Goal: Transaction & Acquisition: Purchase product/service

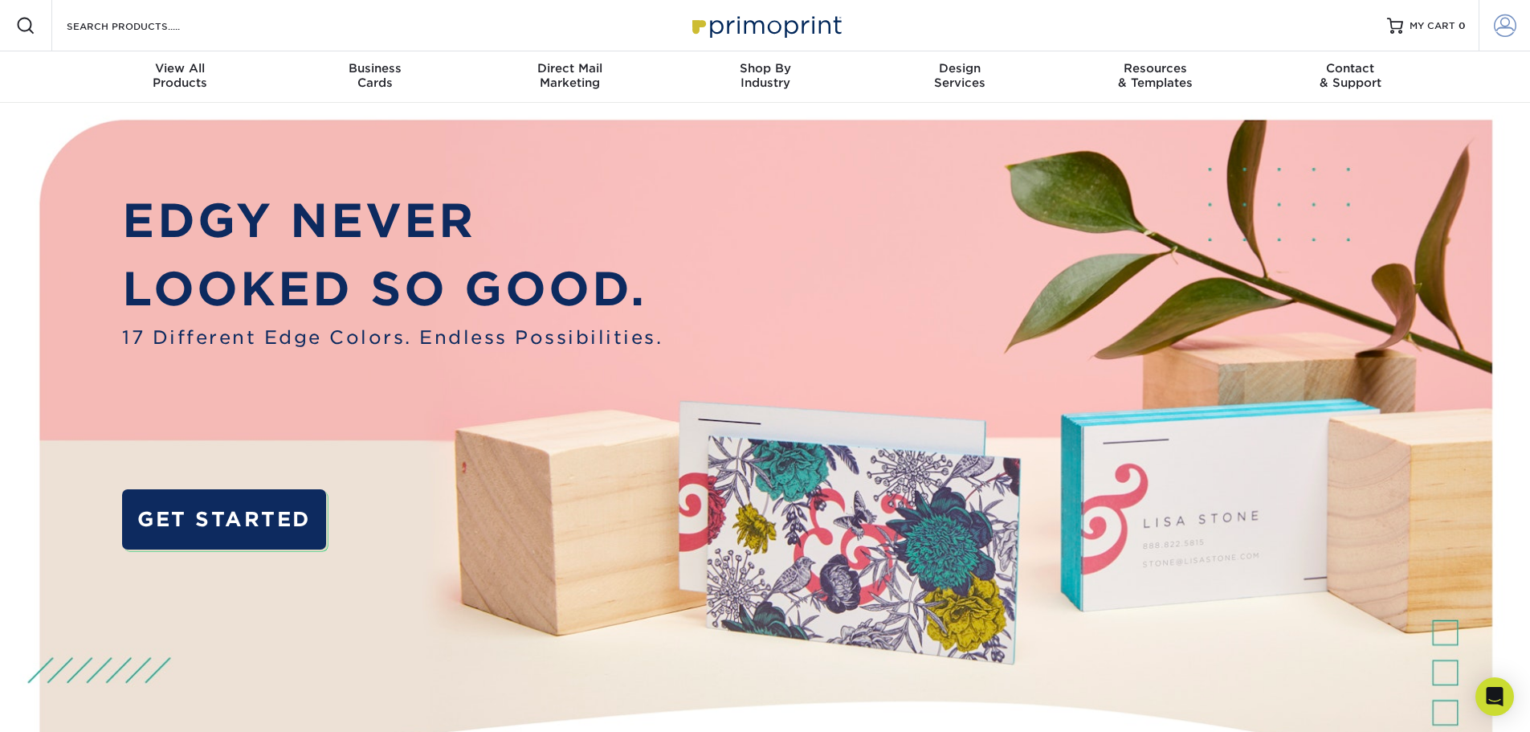
click at [1501, 23] on span at bounding box center [1505, 25] width 22 height 22
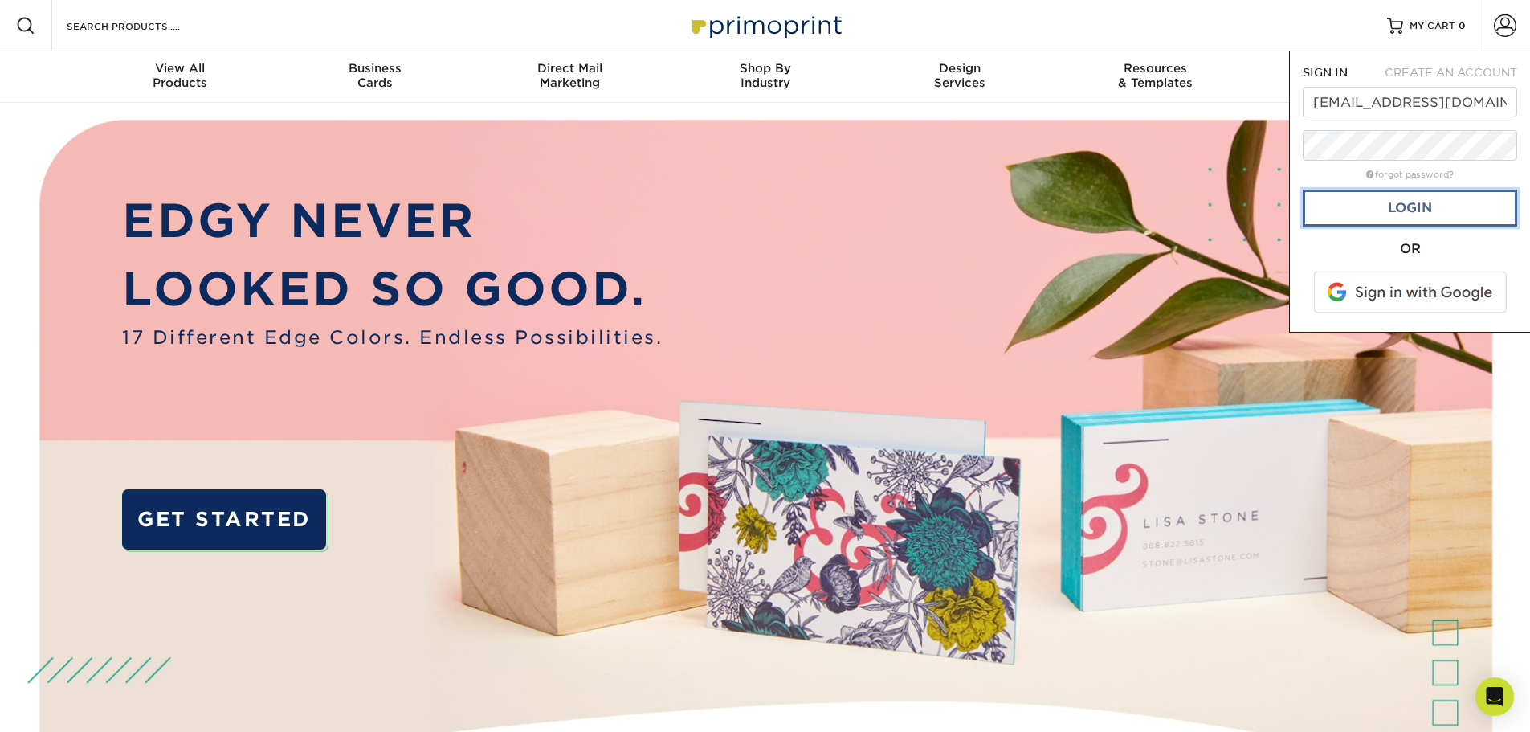
click at [1393, 217] on link "Login" at bounding box center [1410, 208] width 214 height 37
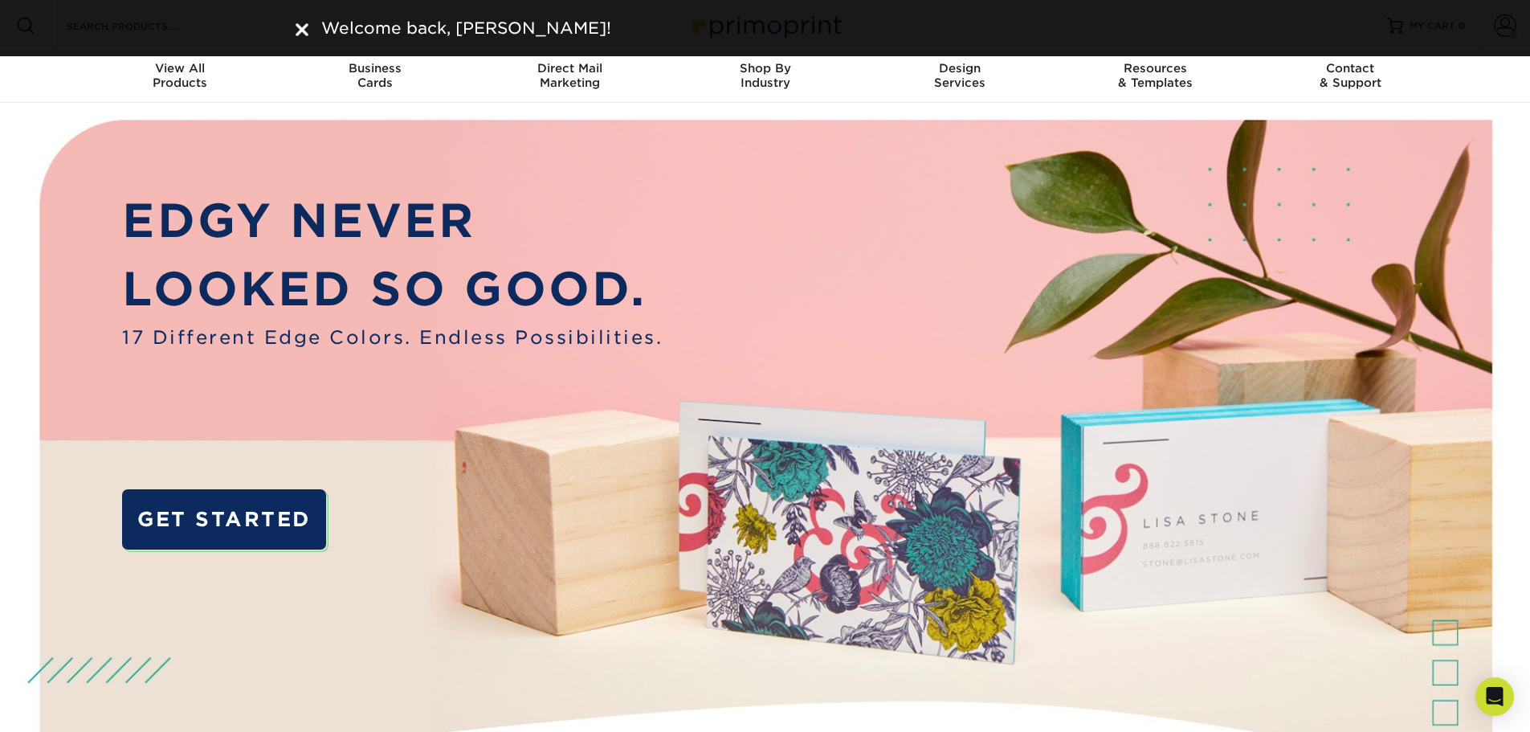
click at [303, 31] on div "Welcome back, Bethany!" at bounding box center [765, 28] width 964 height 24
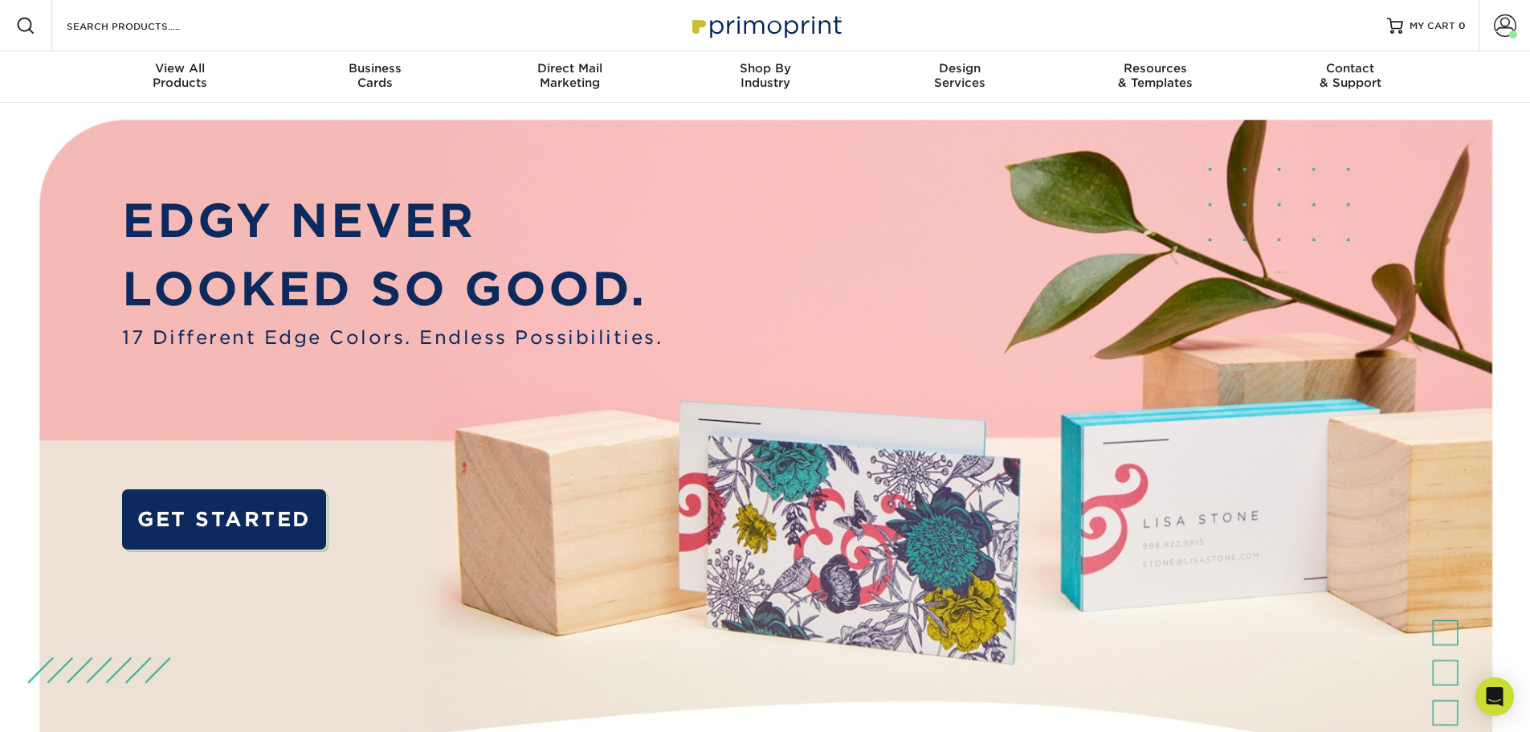
click at [247, 32] on div "Resources Menu Search Products Account Welcome, Bethany Account Dashboard Activ…" at bounding box center [765, 25] width 1530 height 51
click at [220, 14] on div "Resources Menu Search Products Account Welcome, Bethany Account Dashboard Activ…" at bounding box center [765, 25] width 1530 height 51
click at [109, 27] on input "Search Products" at bounding box center [143, 25] width 157 height 19
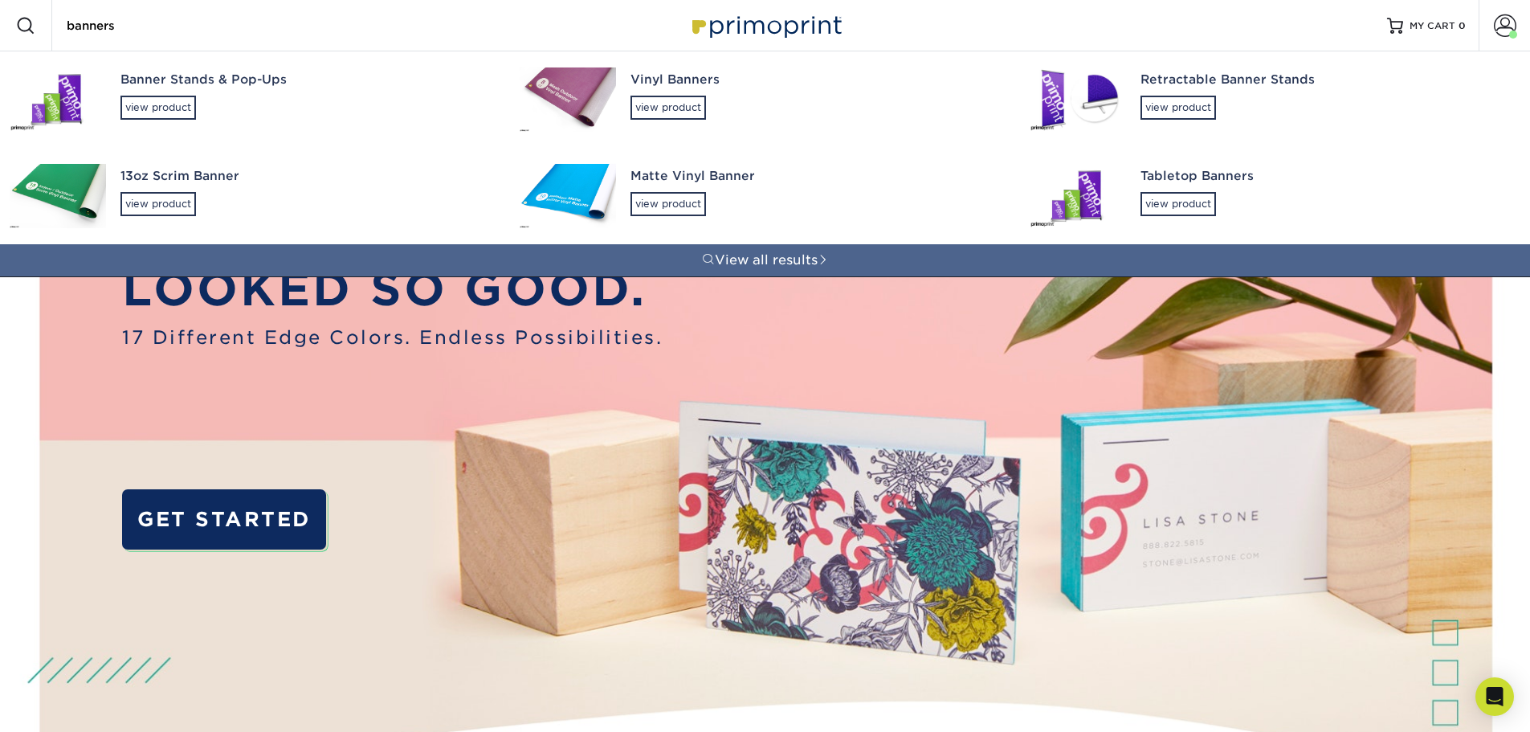
type input "banners"
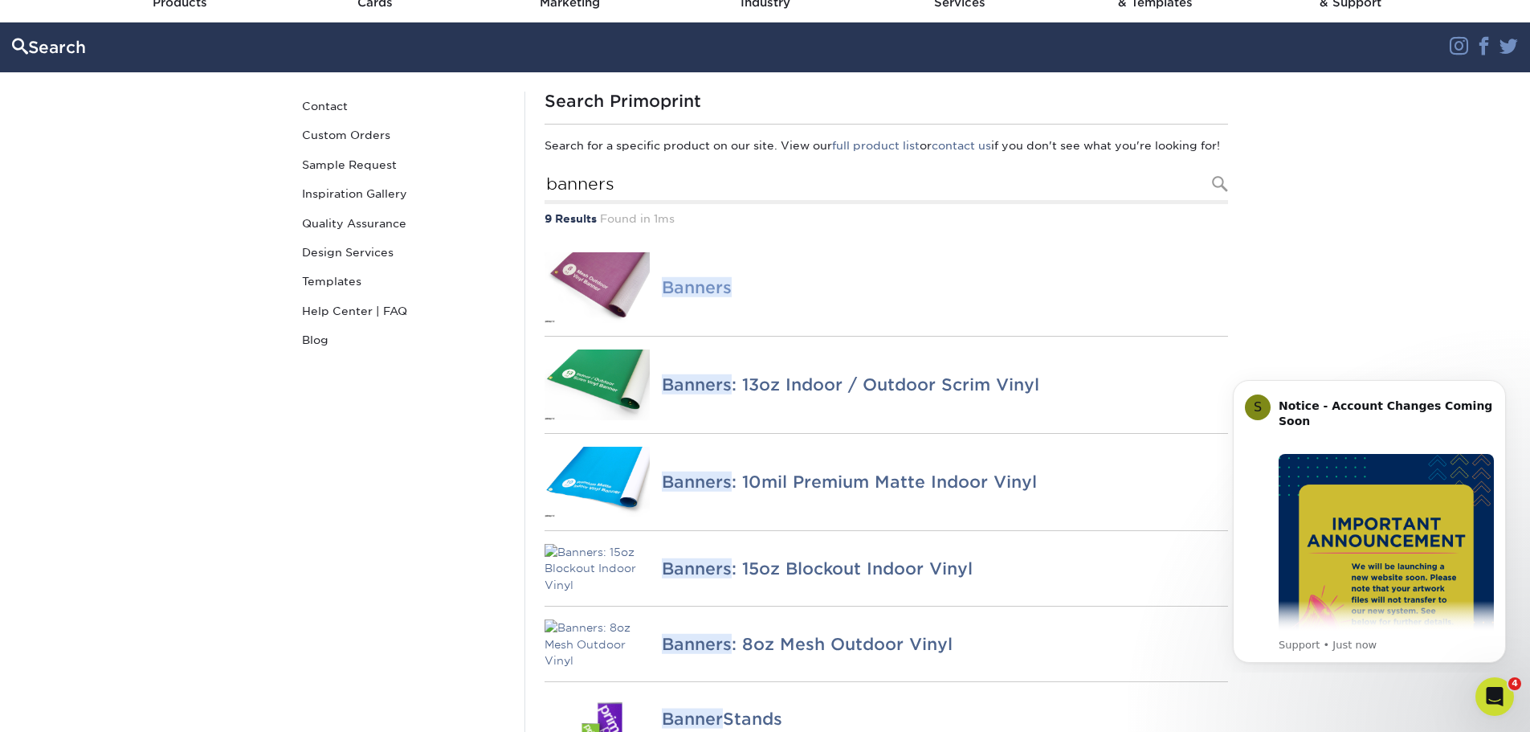
click at [696, 297] on em "Banners" at bounding box center [697, 287] width 70 height 20
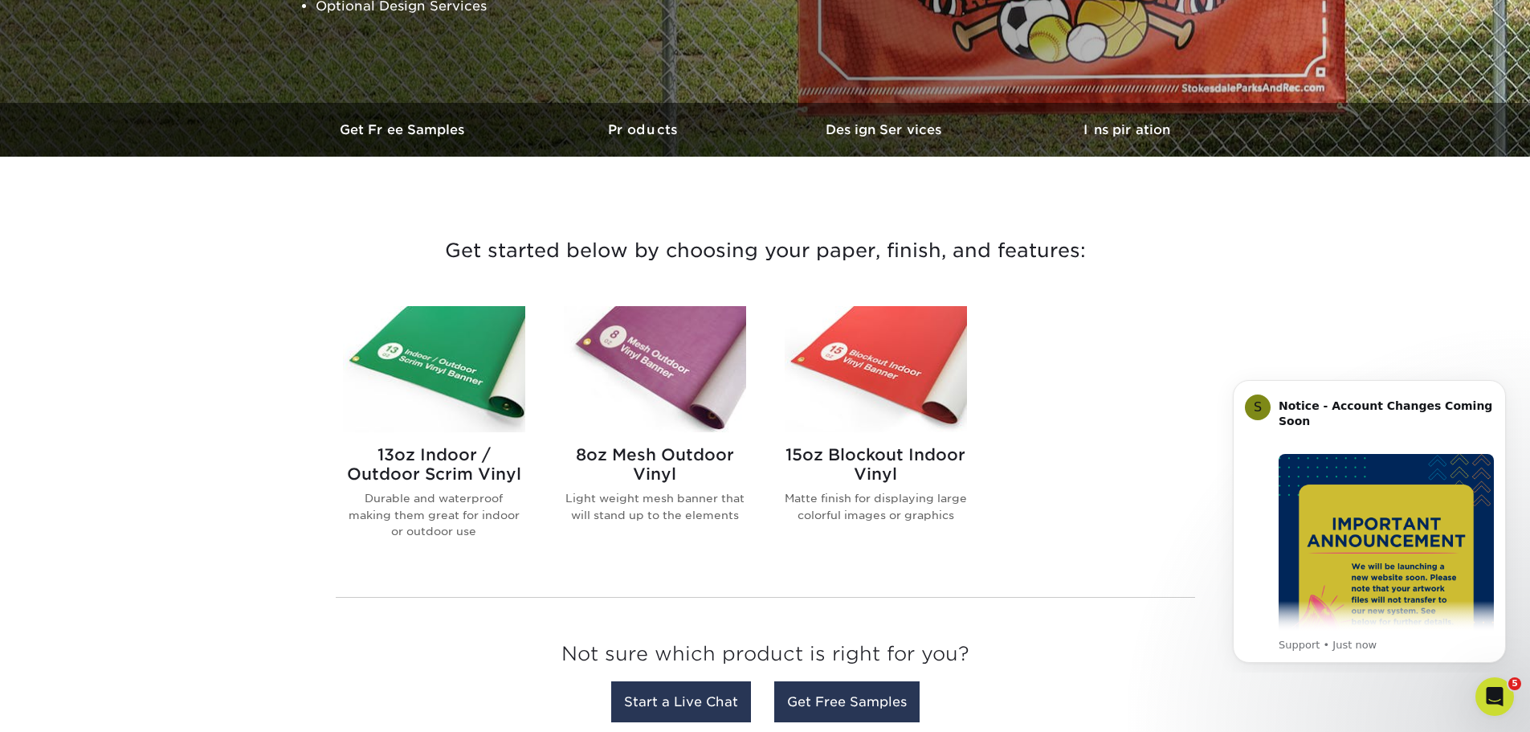
click at [885, 453] on h2 "15oz Blockout Indoor Vinyl" at bounding box center [876, 464] width 182 height 39
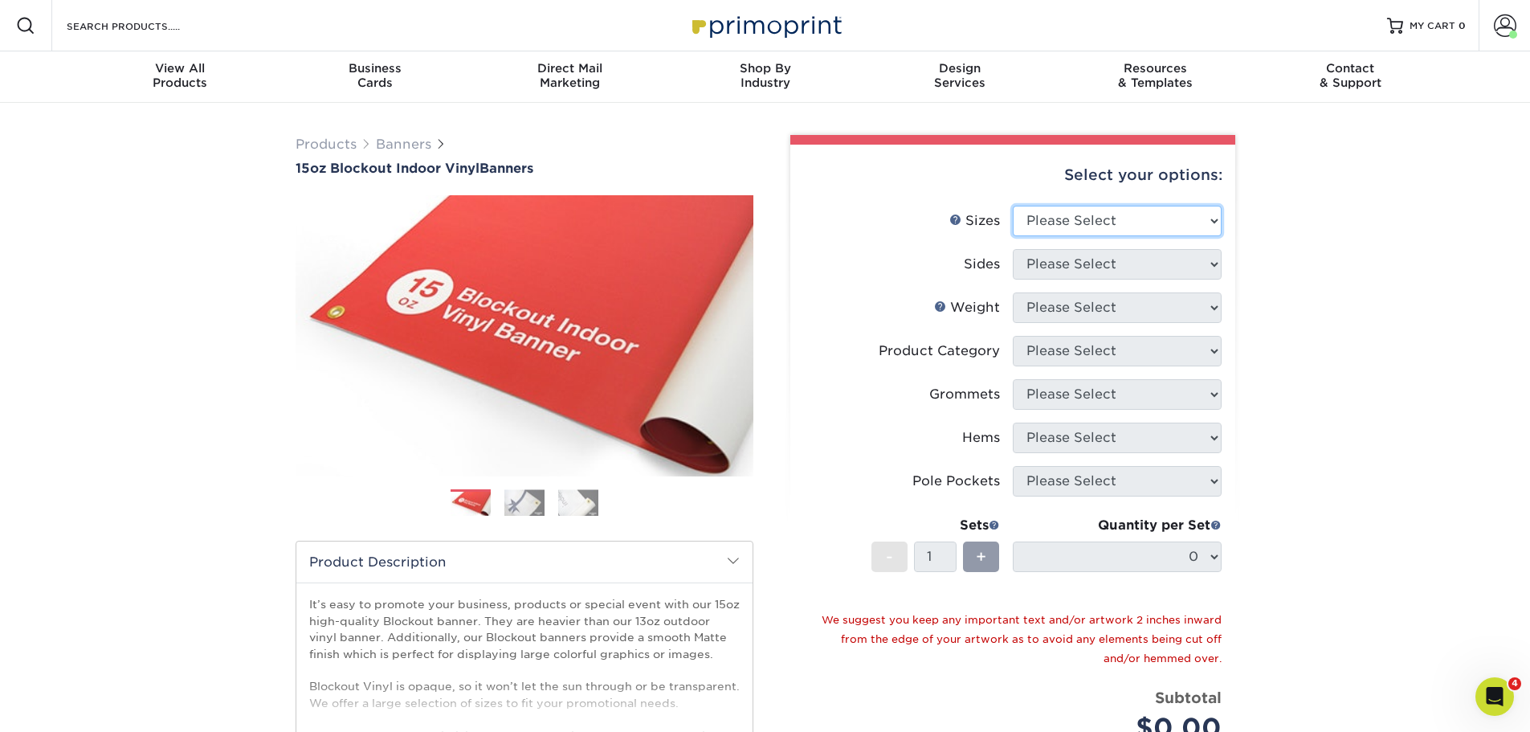
click at [1056, 220] on select "Please Select 17" x 32" 18" x 24" 21" x 192" 22" x 35" 22" x 69" 24" x 36" 24" …" at bounding box center [1117, 221] width 209 height 31
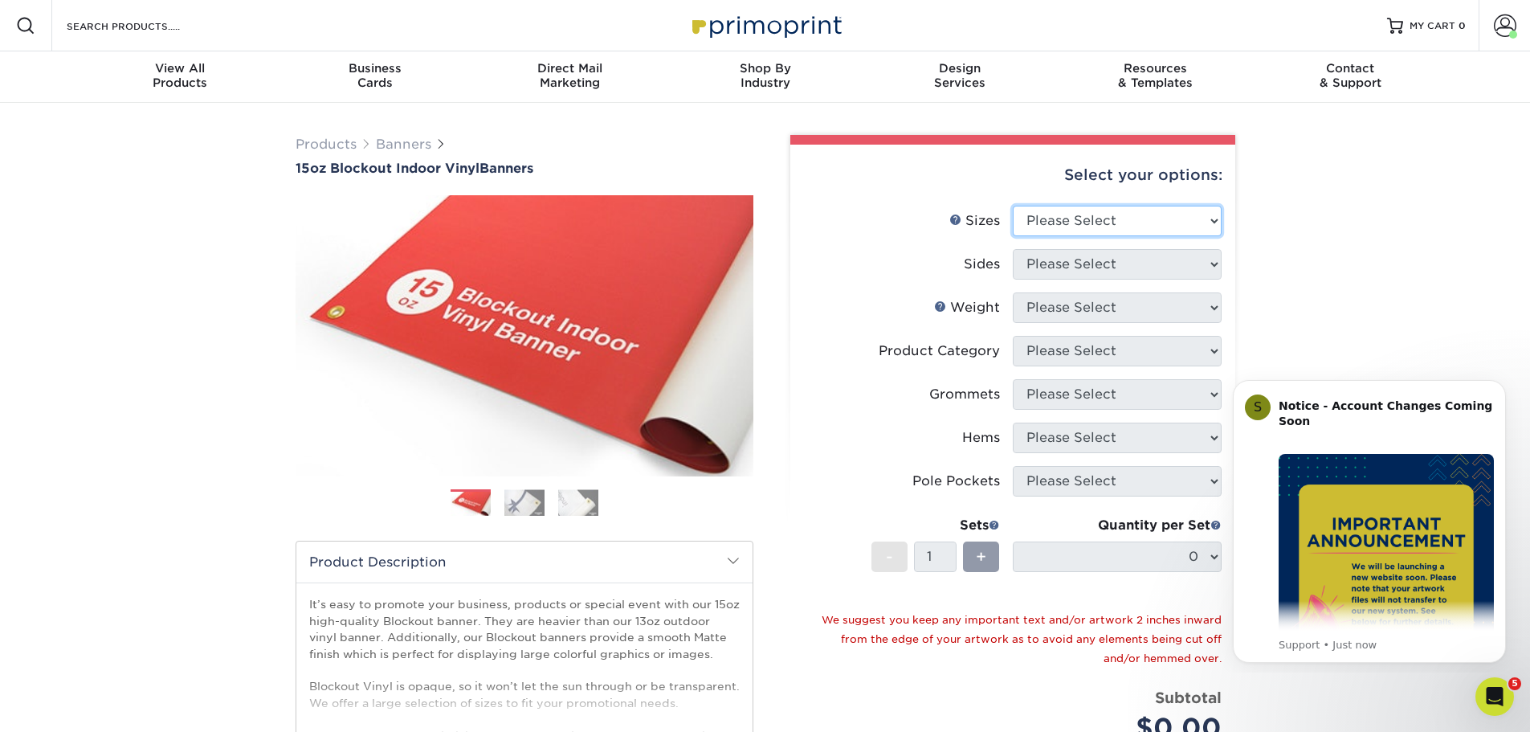
select select "24.00x36.00"
click at [1013, 206] on select "Please Select 17" x 32" 18" x 24" 21" x 192" 22" x 35" 22" x 69" 24" x 36" 24" …" at bounding box center [1117, 221] width 209 height 31
click at [1065, 269] on select "Please Select Print Both Sides Print Front Only" at bounding box center [1117, 264] width 209 height 31
select select "32d3c223-f82c-492b-b915-ba065a00862f"
click at [1013, 249] on select "Please Select Print Both Sides Print Front Only" at bounding box center [1117, 264] width 209 height 31
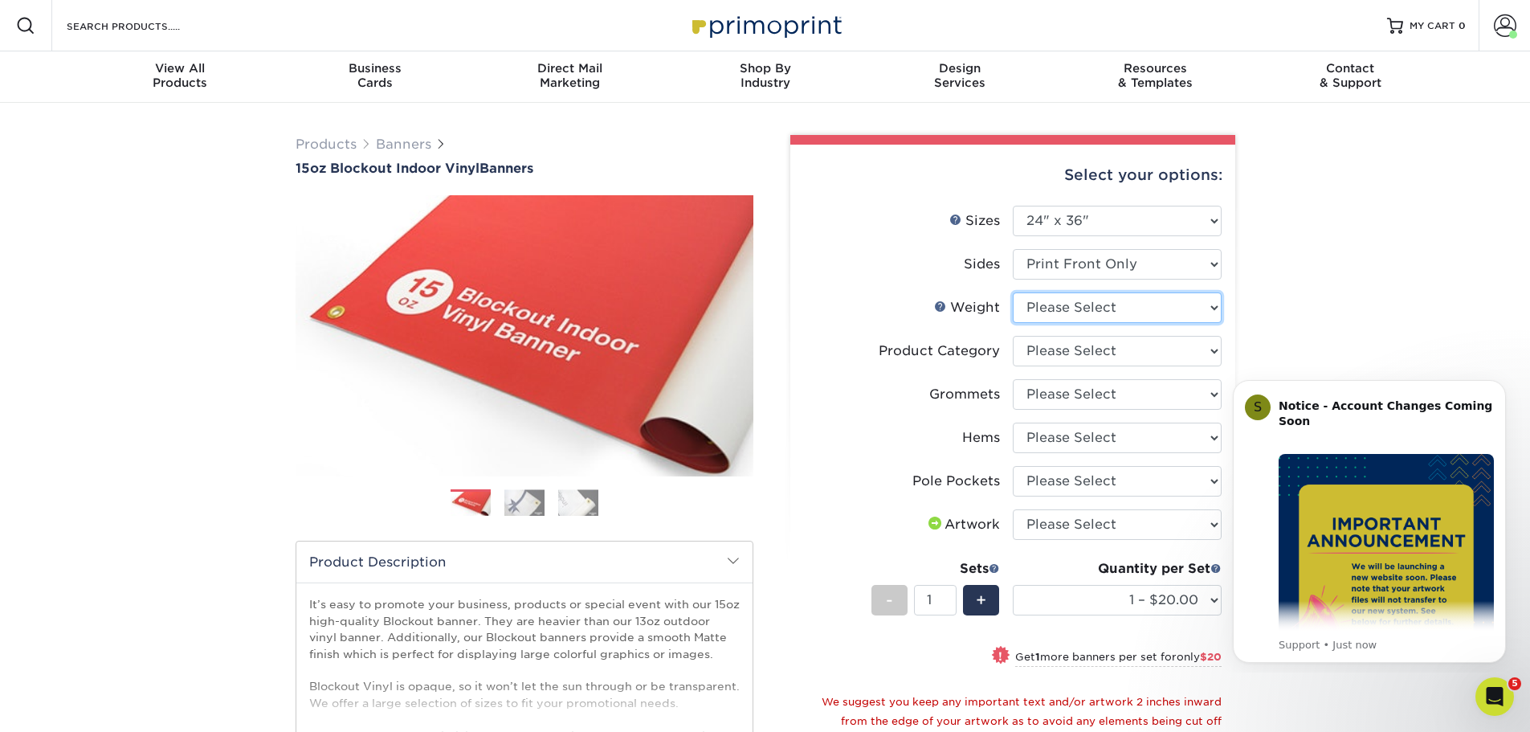
click at [1069, 305] on select "Please Select 15OZBLOCKOUT" at bounding box center [1117, 307] width 209 height 31
click at [1013, 292] on select "Please Select 15OZBLOCKOUT" at bounding box center [1117, 307] width 209 height 31
drag, startPoint x: 1067, startPoint y: 305, endPoint x: 1068, endPoint y: 321, distance: 16.1
click at [1067, 305] on select "Please Select 15OZBLOCKOUT" at bounding box center [1117, 307] width 209 height 31
select select "15OZBLOCKOUT"
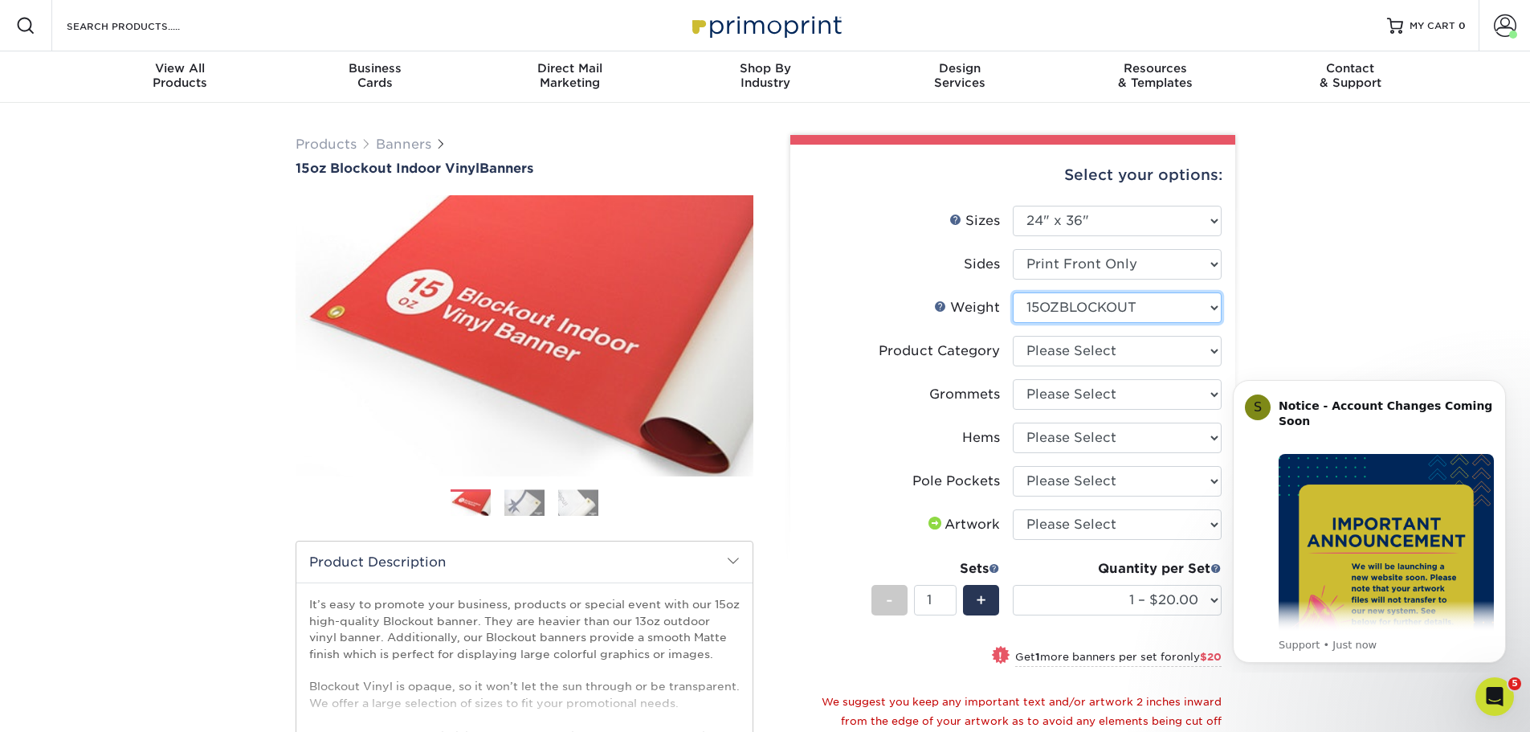
click at [1013, 292] on select "Please Select 15OZBLOCKOUT" at bounding box center [1117, 307] width 209 height 31
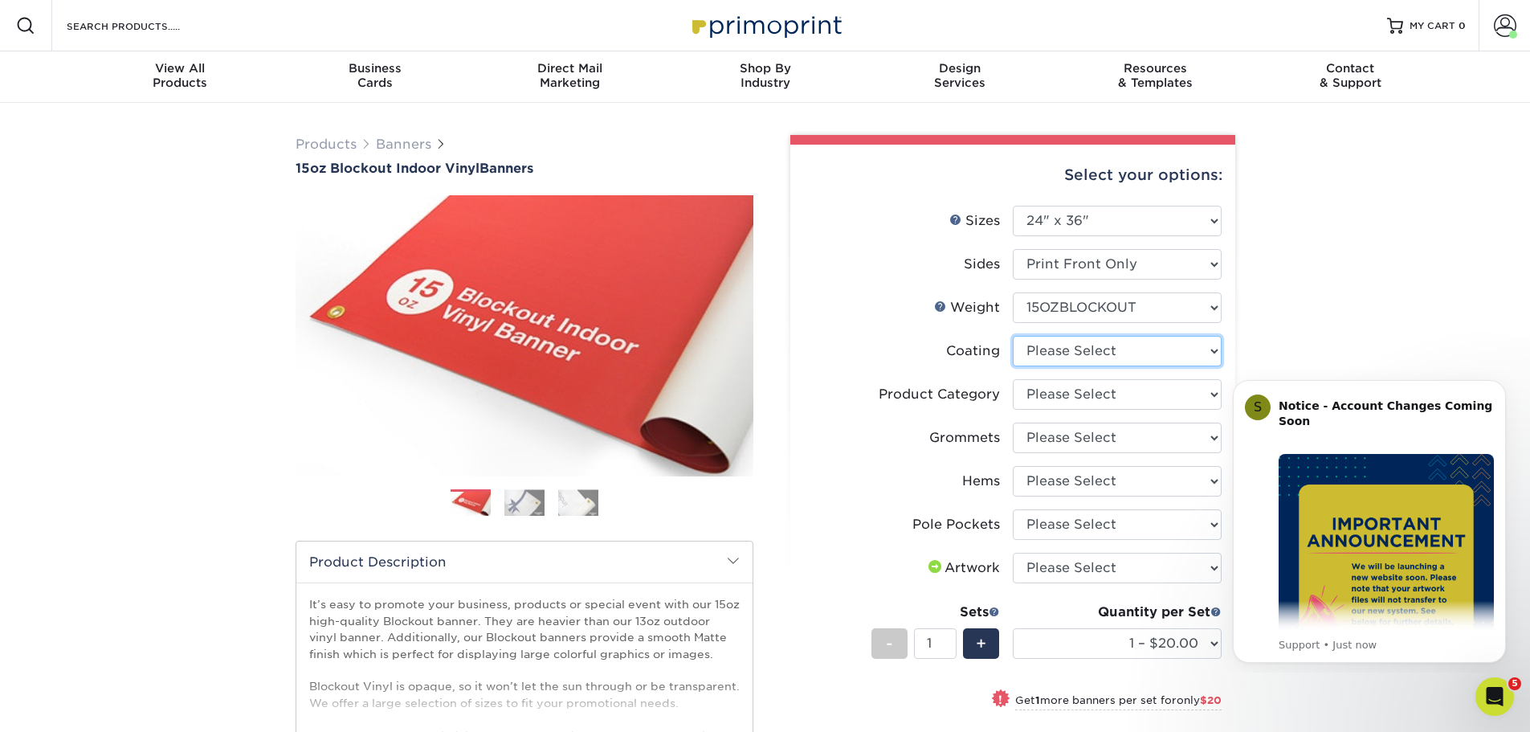
click at [1073, 349] on select at bounding box center [1117, 351] width 209 height 31
select select "3e7618de-abca-4bda-9f97-8b9129e913d8"
click at [1013, 336] on select at bounding box center [1117, 351] width 209 height 31
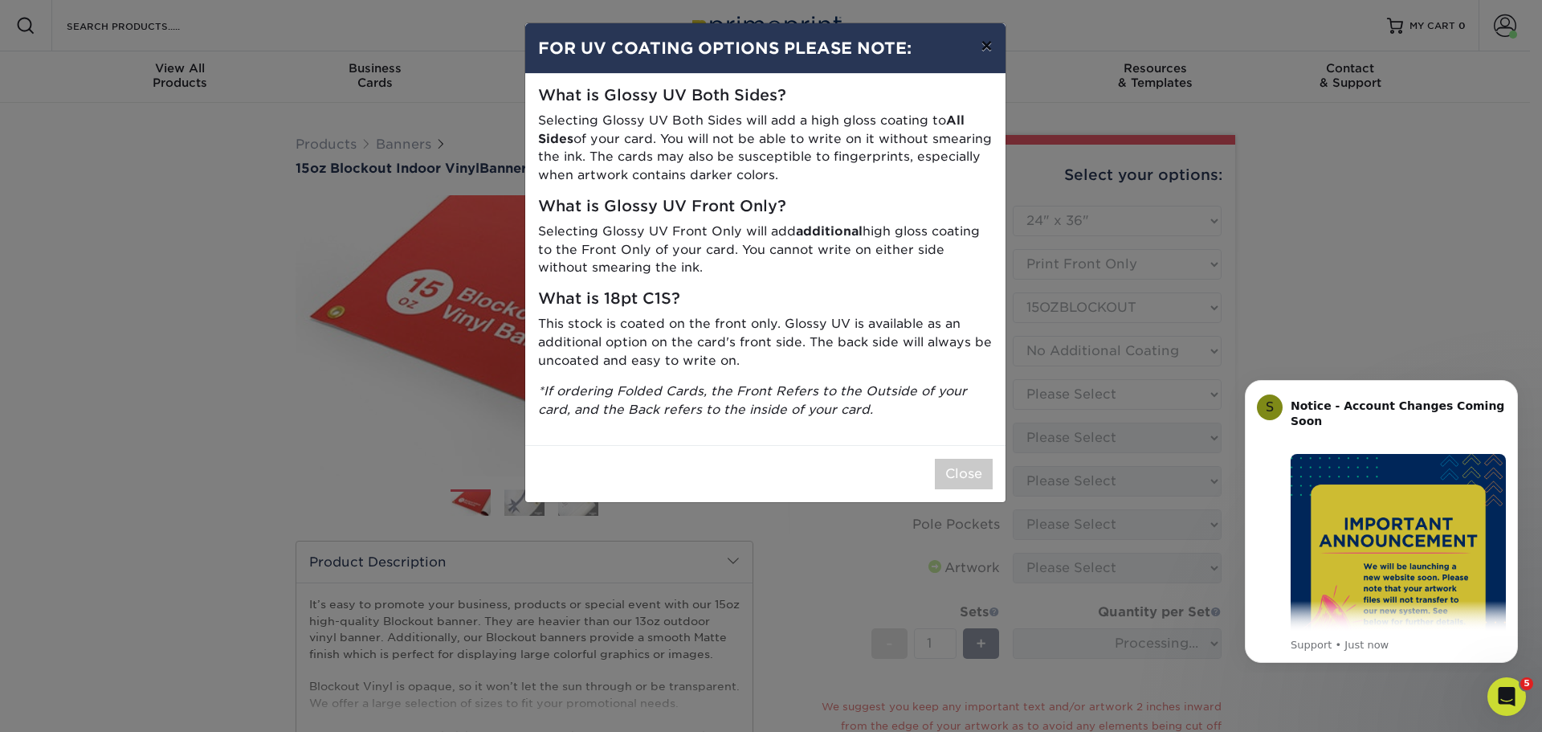
click at [982, 51] on button "×" at bounding box center [986, 45] width 37 height 45
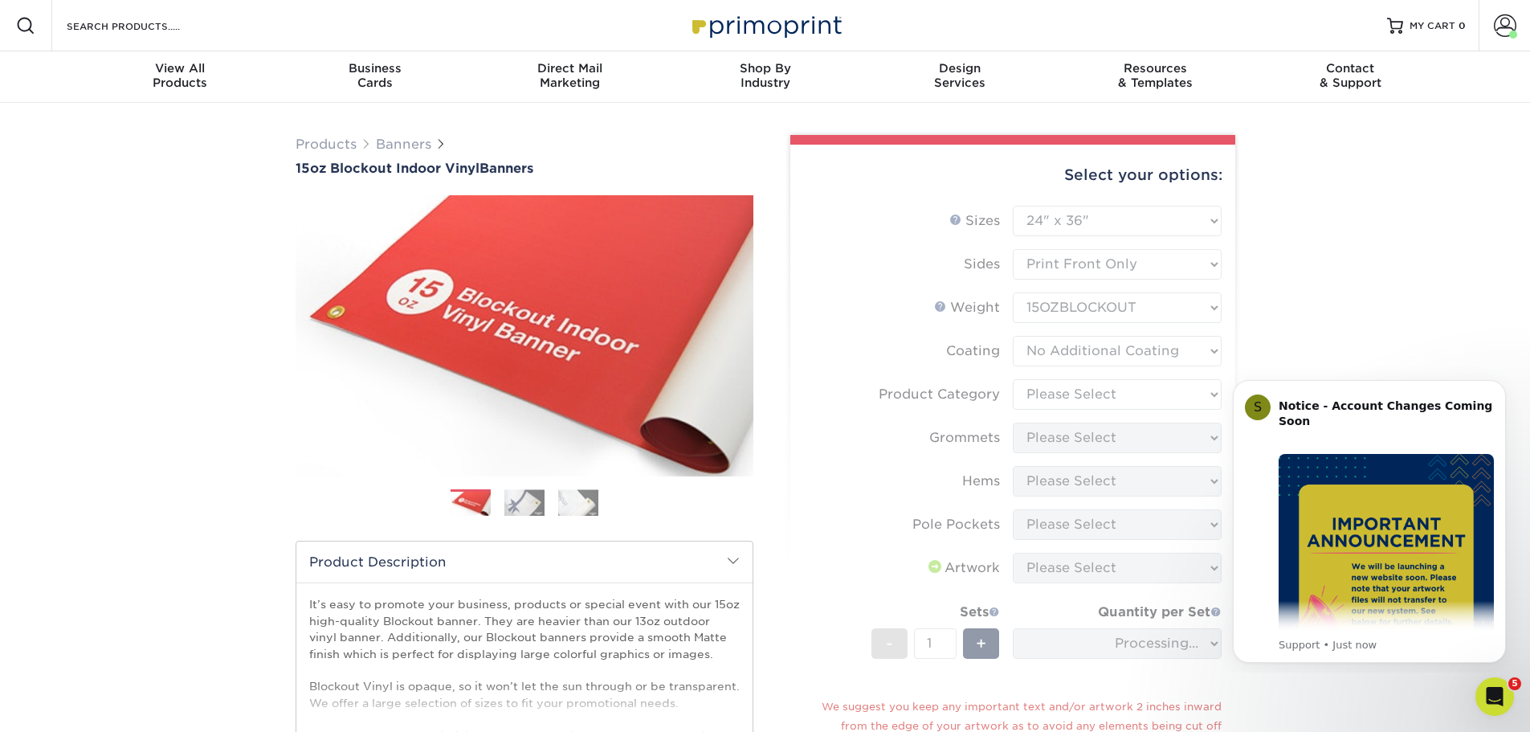
scroll to position [80, 0]
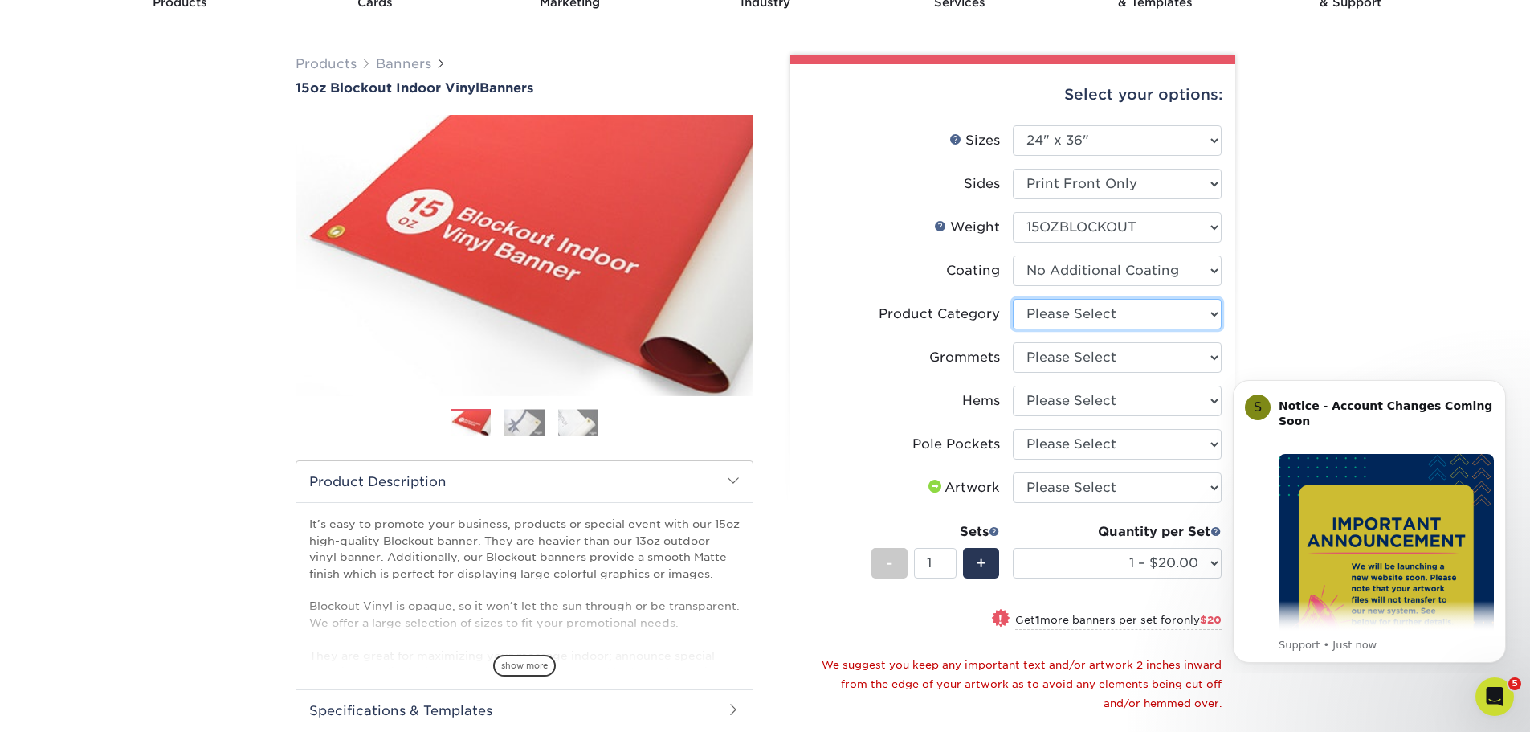
click at [1075, 317] on select "Please Select 15oz Blockout Vinyl" at bounding box center [1117, 314] width 209 height 31
select select "ab63990c-71be-4401-8343-b30abfa5ad7c"
click at [1013, 299] on select "Please Select 15oz Blockout Vinyl" at bounding box center [1117, 314] width 209 height 31
click at [1065, 359] on select "Please Select No Grommets Yes, Grommet All 4 Corners Yes, Grommets Every 2 ft." at bounding box center [1117, 357] width 209 height 31
select select "ce33bba6-a87b-4293-934d-6f372bdce3e6"
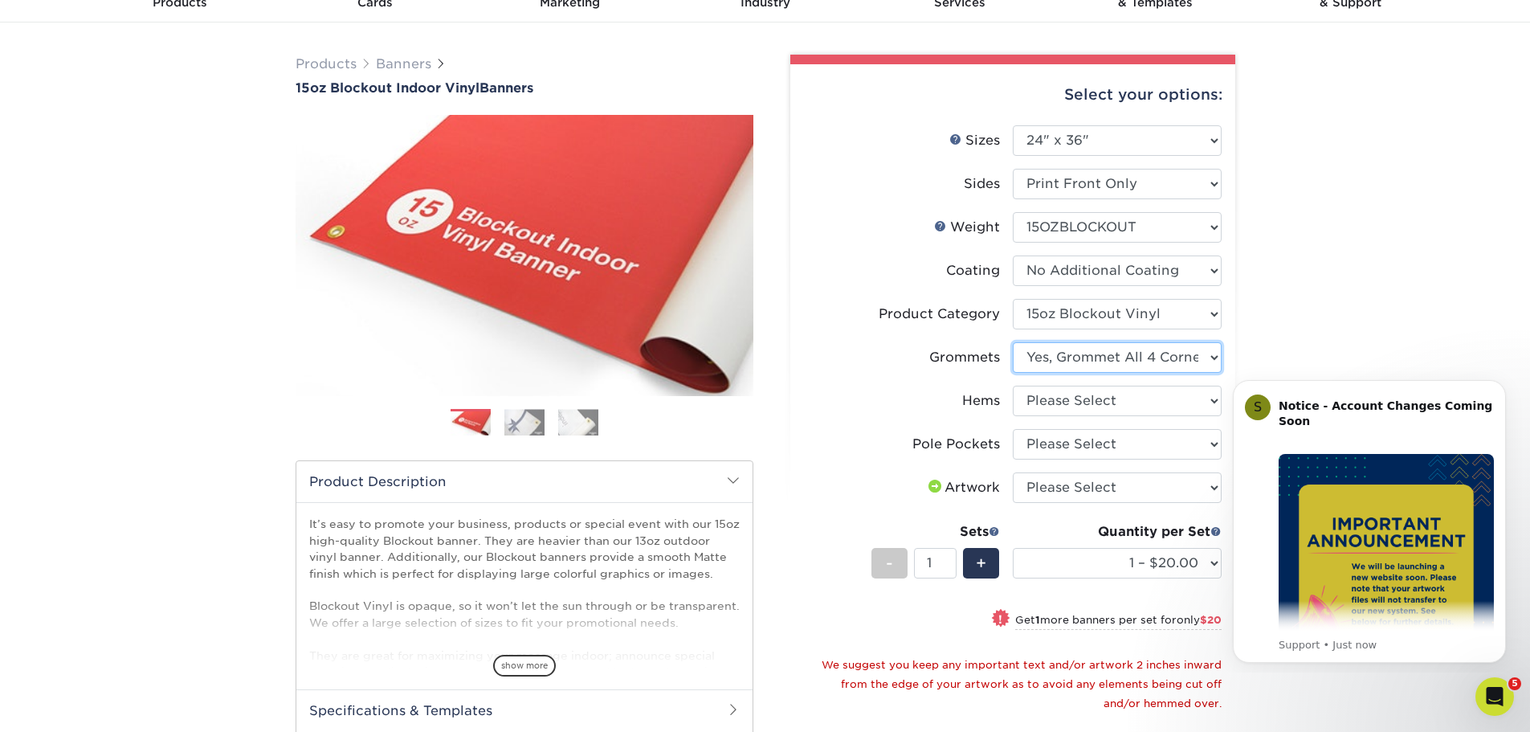
click at [1013, 342] on select "Please Select No Grommets Yes, Grommet All 4 Corners Yes, Grommets Every 2 ft." at bounding box center [1117, 357] width 209 height 31
click at [1095, 403] on select "Please Select No Hems/Pole Pockets Yes, Hems Top and Bottom Only Yes, Hems All …" at bounding box center [1117, 400] width 209 height 31
select select "799b34bf-ff99-4291-b254-51157b744628"
click at [1013, 385] on select "Please Select No Hems/Pole Pockets Yes, Hems Top and Bottom Only Yes, Hems All …" at bounding box center [1117, 400] width 209 height 31
click at [1090, 449] on select "Please Select No Pole Pockets 2 in. Left and Right 2 in. Top and Bottom 4 in. L…" at bounding box center [1117, 444] width 209 height 31
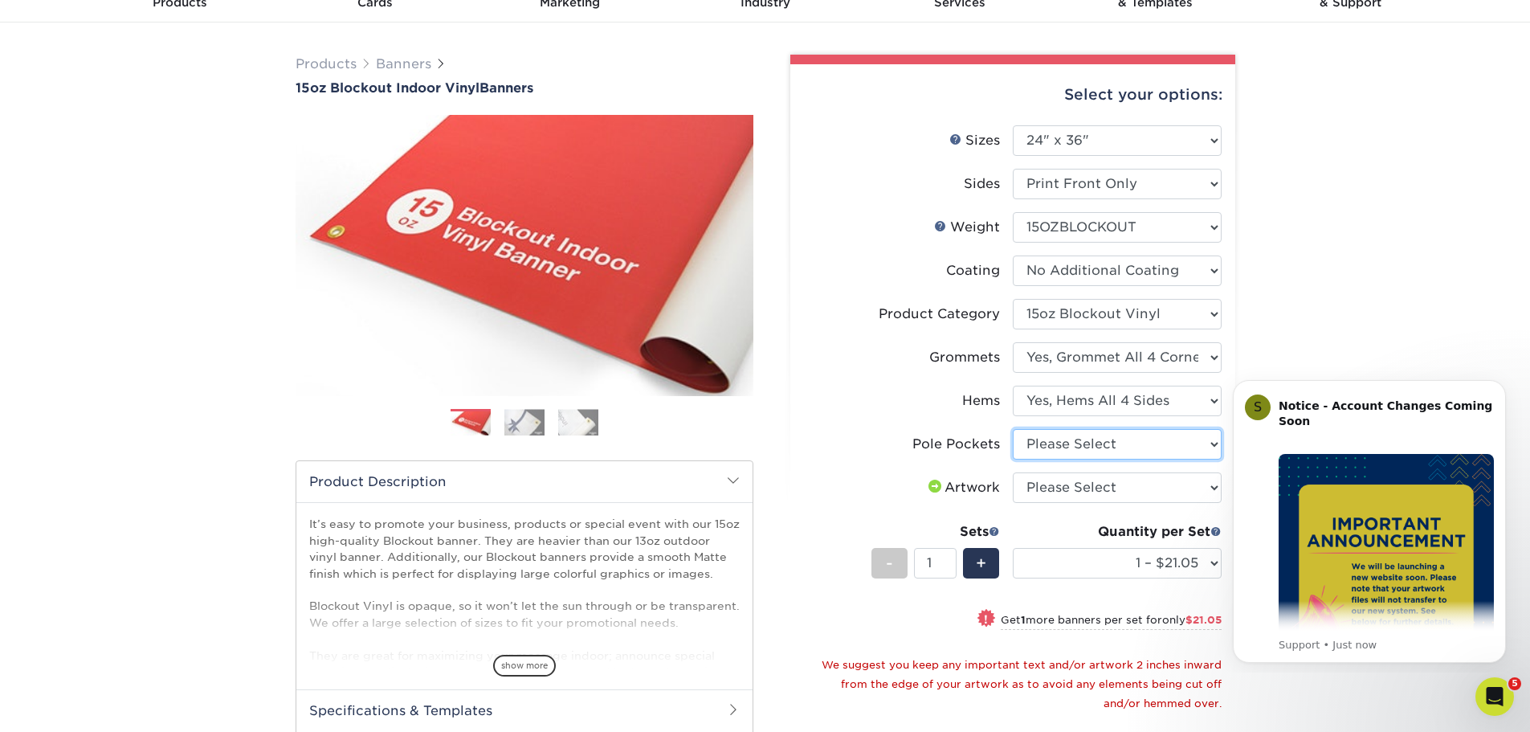
select select "462c5fe9-21e9-49a0-afb4-1c6e8664fe13"
click at [1013, 429] on select "Please Select No Pole Pockets 2 in. Left and Right 2 in. Top and Bottom 4 in. L…" at bounding box center [1117, 444] width 209 height 31
click at [1079, 487] on select "Please Select I will upload files I need a design - $50" at bounding box center [1117, 487] width 209 height 31
select select "upload"
click at [1013, 472] on select "Please Select I will upload files I need a design - $50" at bounding box center [1117, 487] width 209 height 31
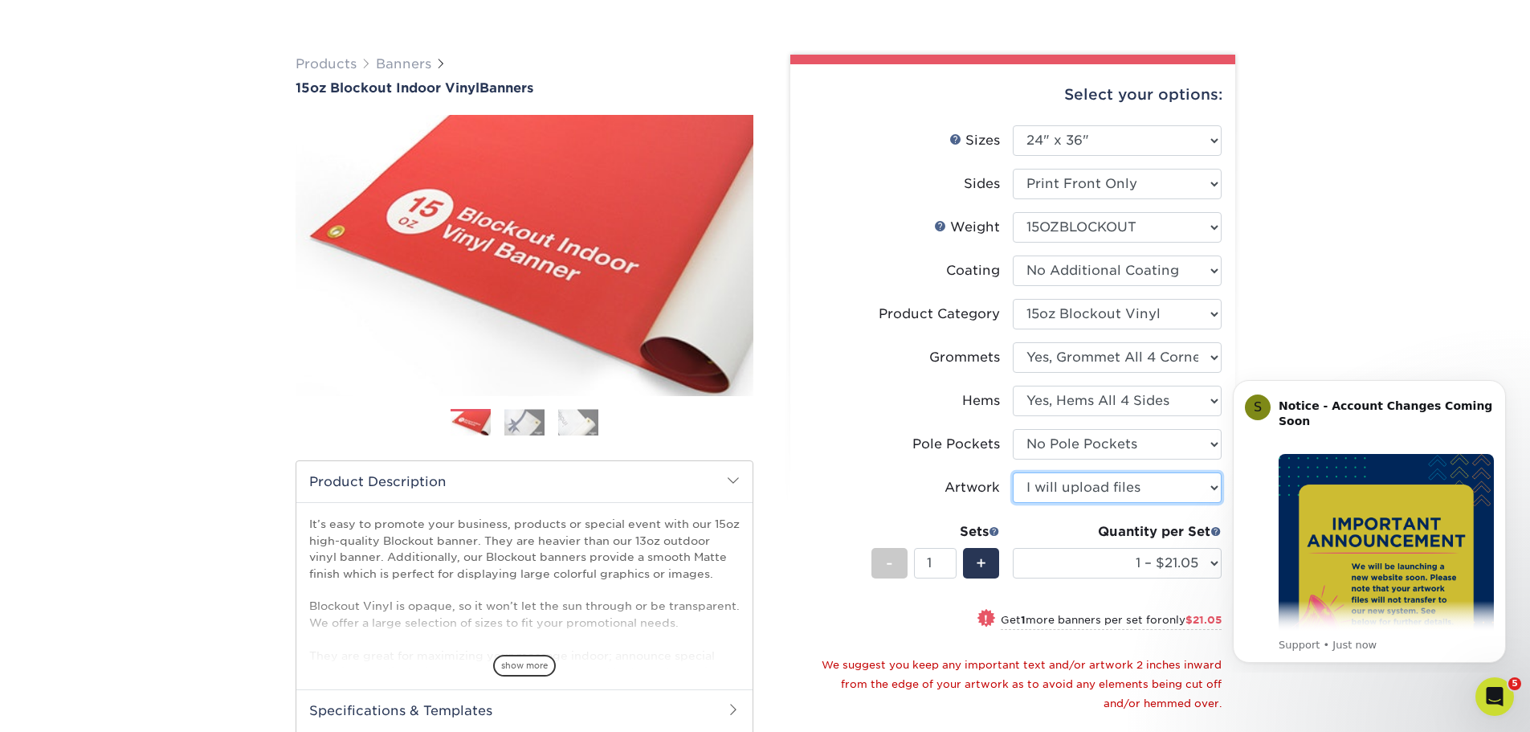
scroll to position [241, 0]
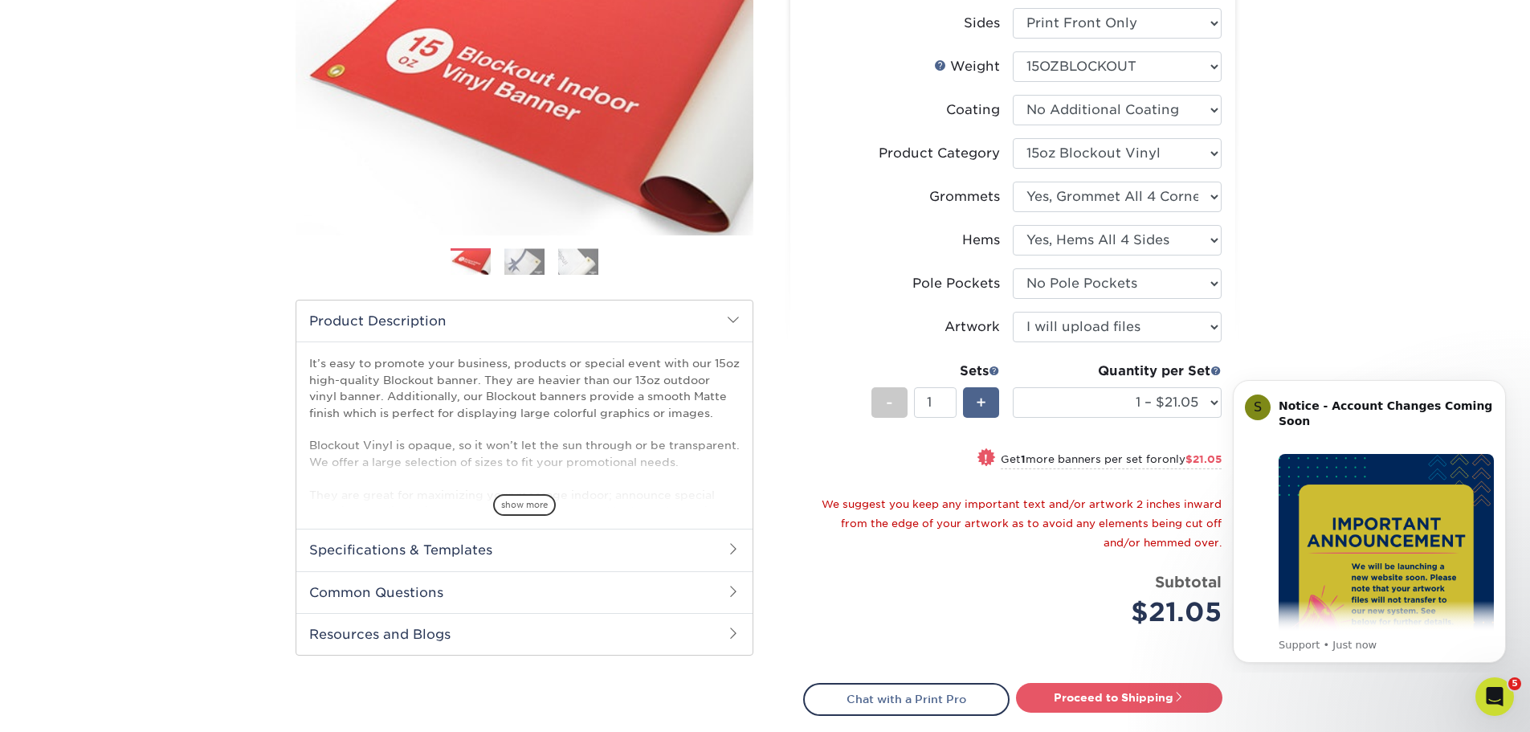
click at [979, 405] on span "+" at bounding box center [981, 402] width 10 height 24
click at [889, 407] on span "-" at bounding box center [889, 402] width 7 height 24
click at [975, 406] on div "+" at bounding box center [981, 402] width 36 height 31
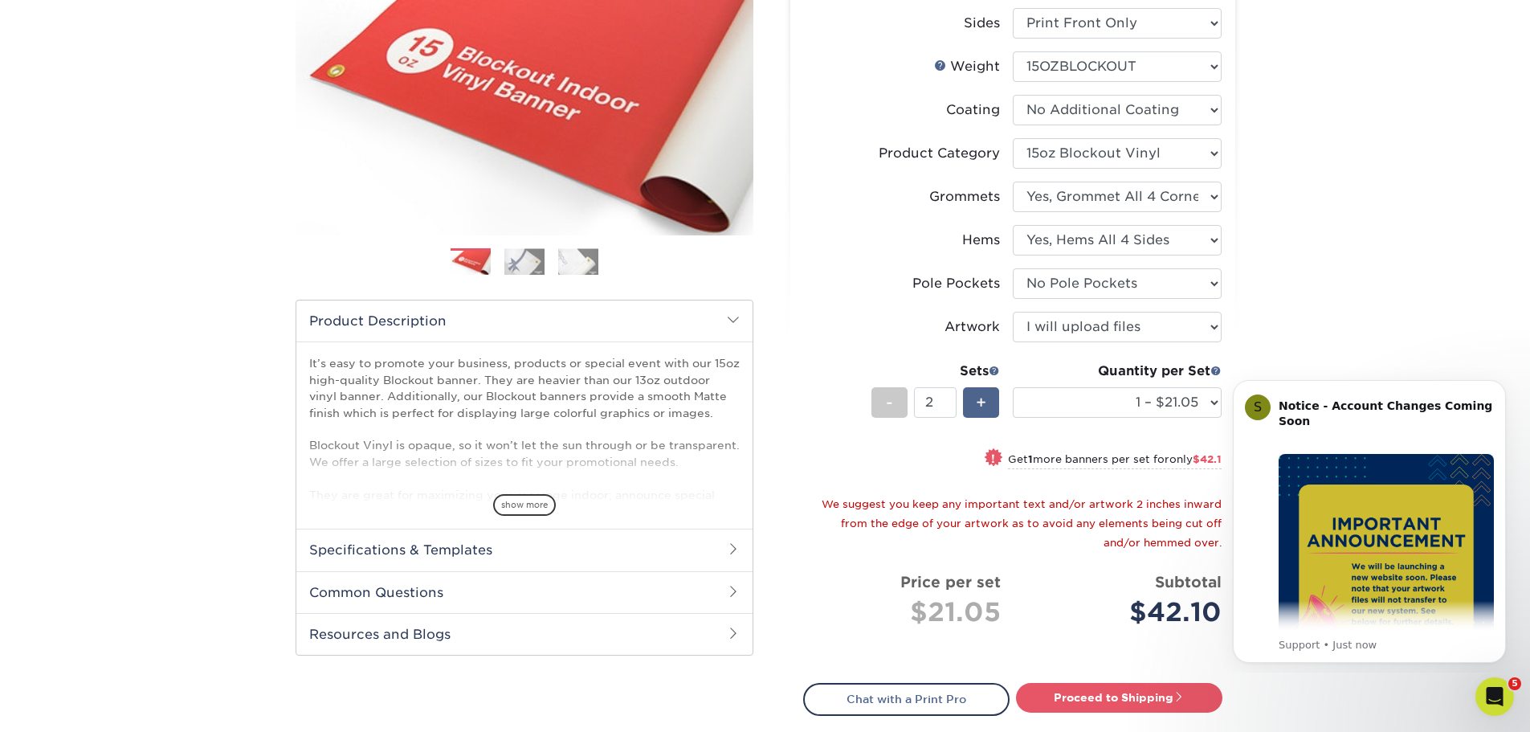
click at [975, 406] on div "+" at bounding box center [981, 402] width 36 height 31
type input "3"
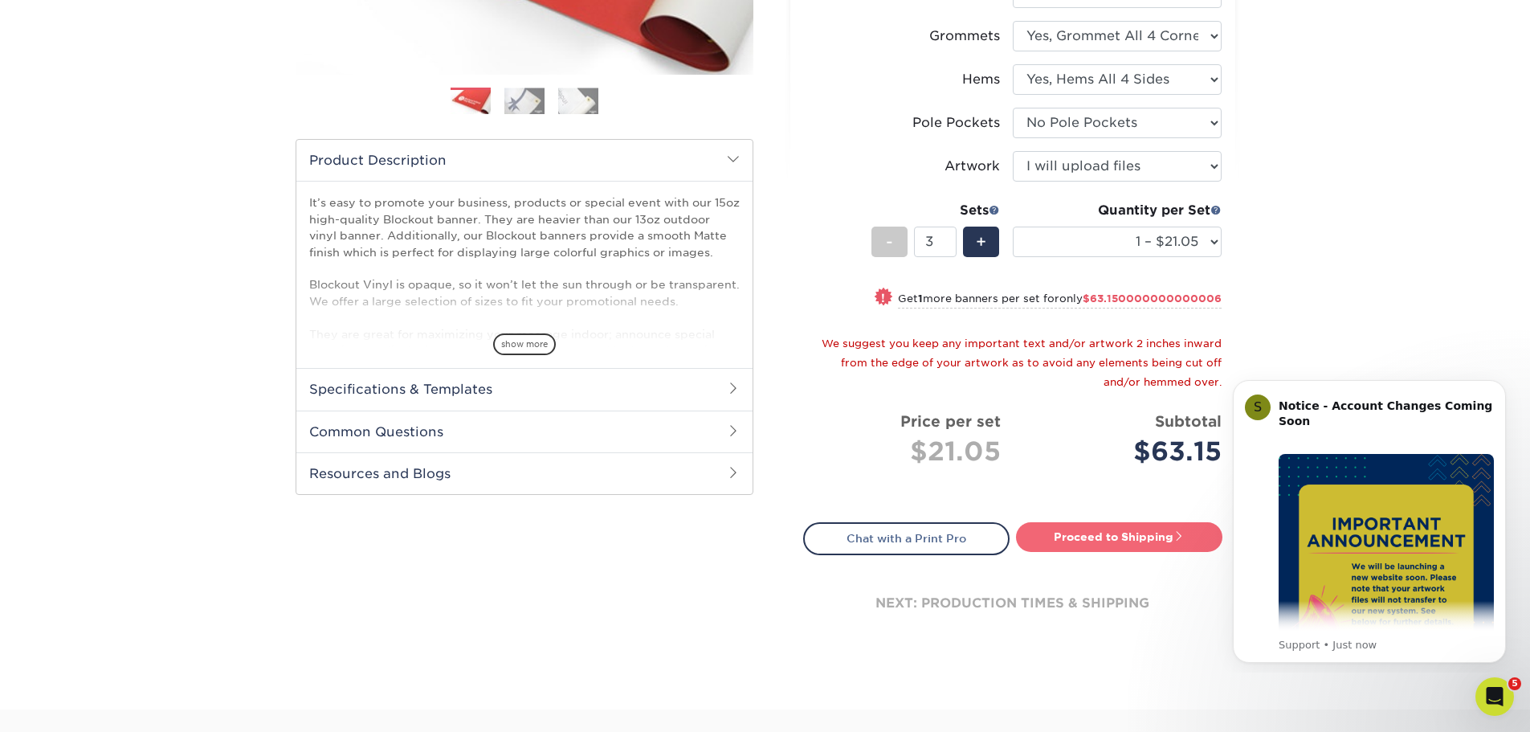
click at [1059, 536] on link "Proceed to Shipping" at bounding box center [1119, 536] width 206 height 29
type input "Set 1"
select select "4ae4a058-bc78-4254-a30f-0e3fc67c9e9d"
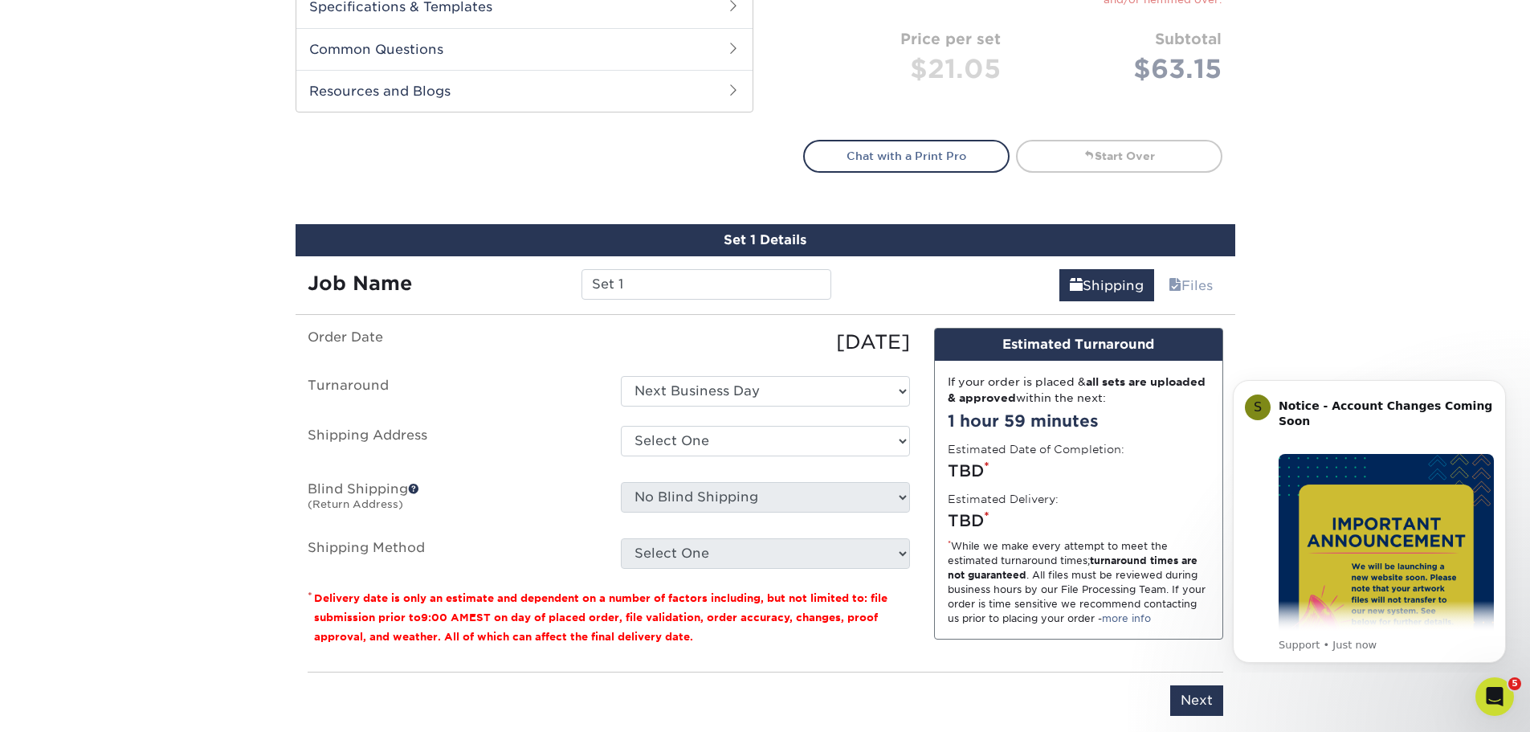
scroll to position [968, 0]
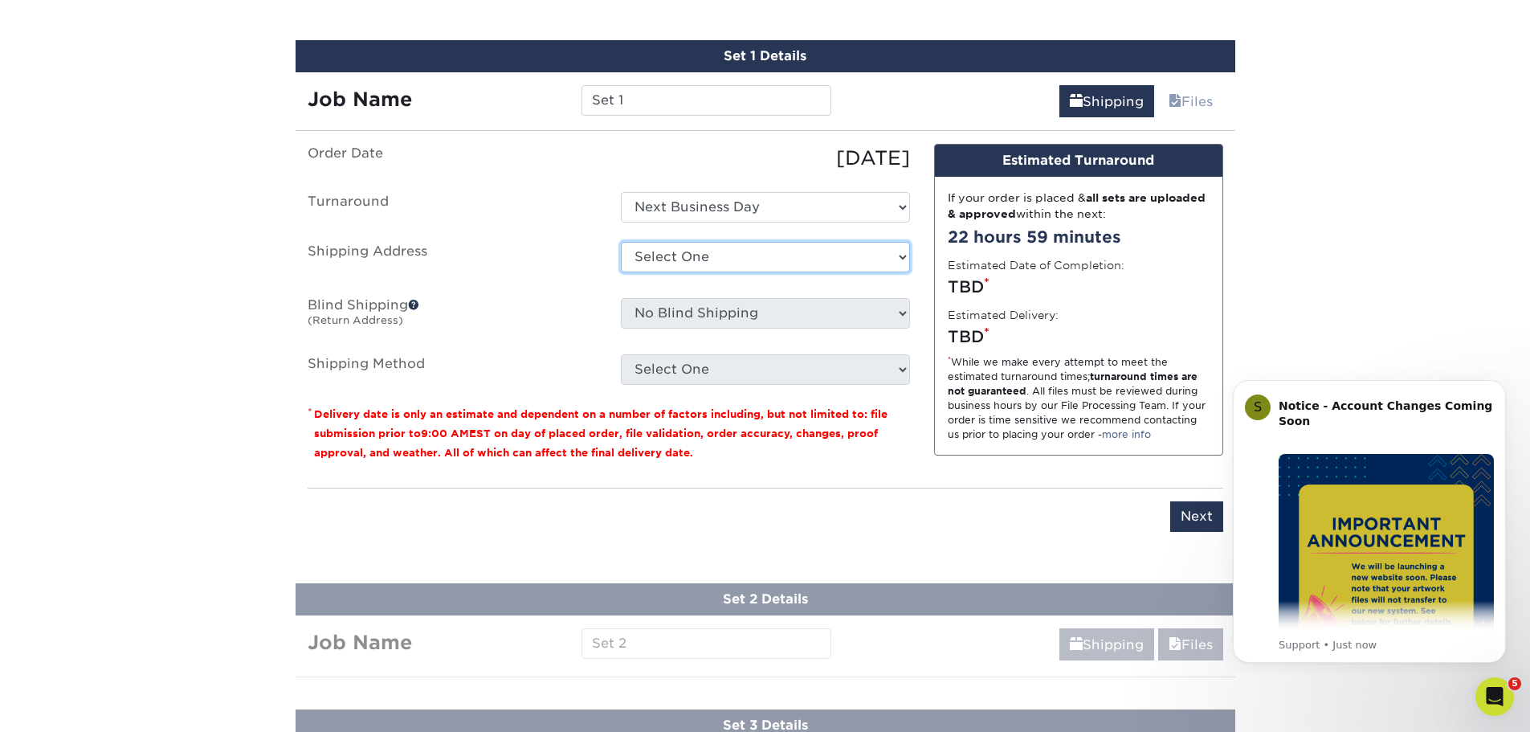
click at [744, 259] on select "Select One Hope City Printing + Add New Address" at bounding box center [765, 257] width 289 height 31
select select "252763"
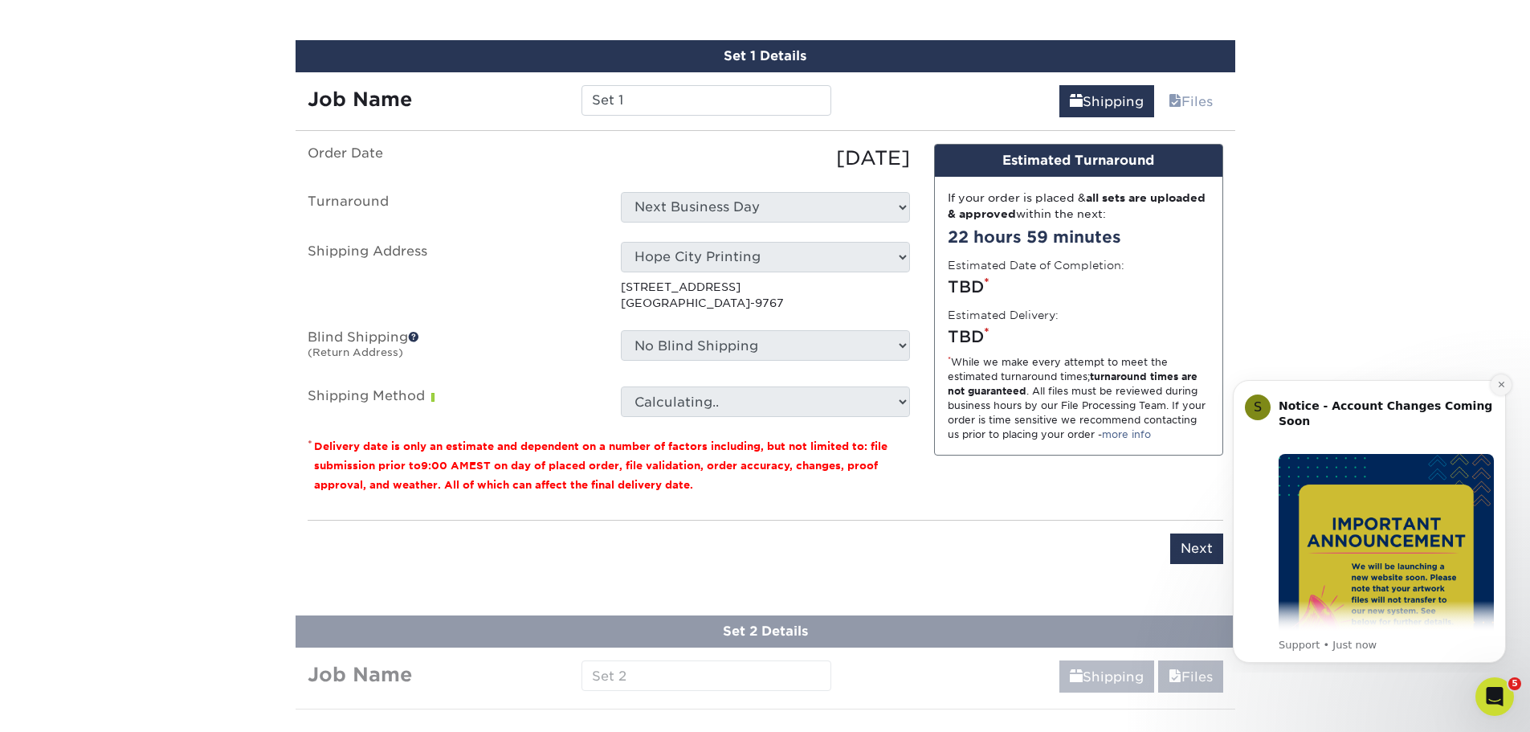
click at [1495, 383] on button "Dismiss notification" at bounding box center [1500, 384] width 21 height 21
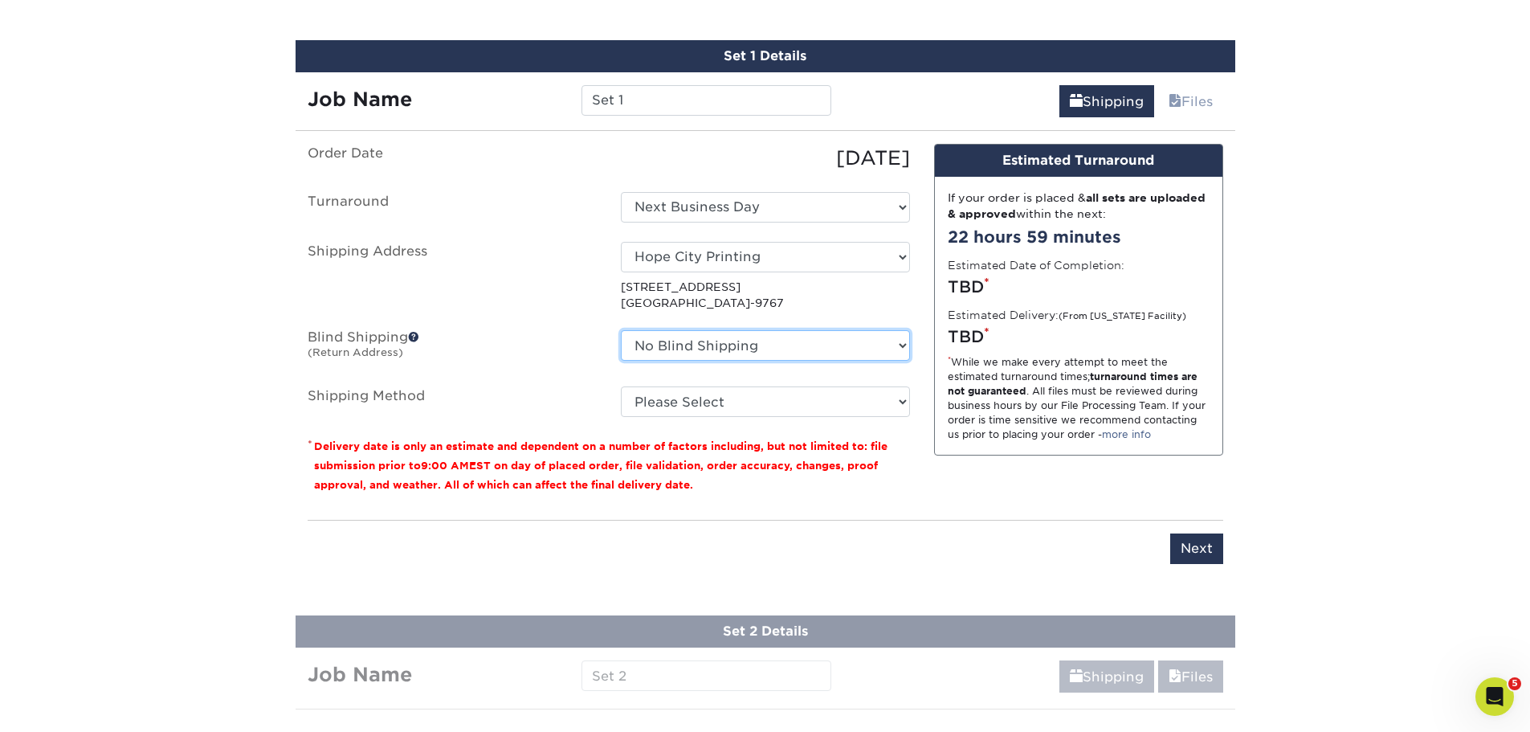
click at [770, 348] on select "No Blind Shipping Hope City Printing + Add New Address" at bounding box center [765, 345] width 289 height 31
select select "252763"
click at [621, 330] on select "No Blind Shipping Hope City Printing + Add New Address" at bounding box center [765, 345] width 289 height 31
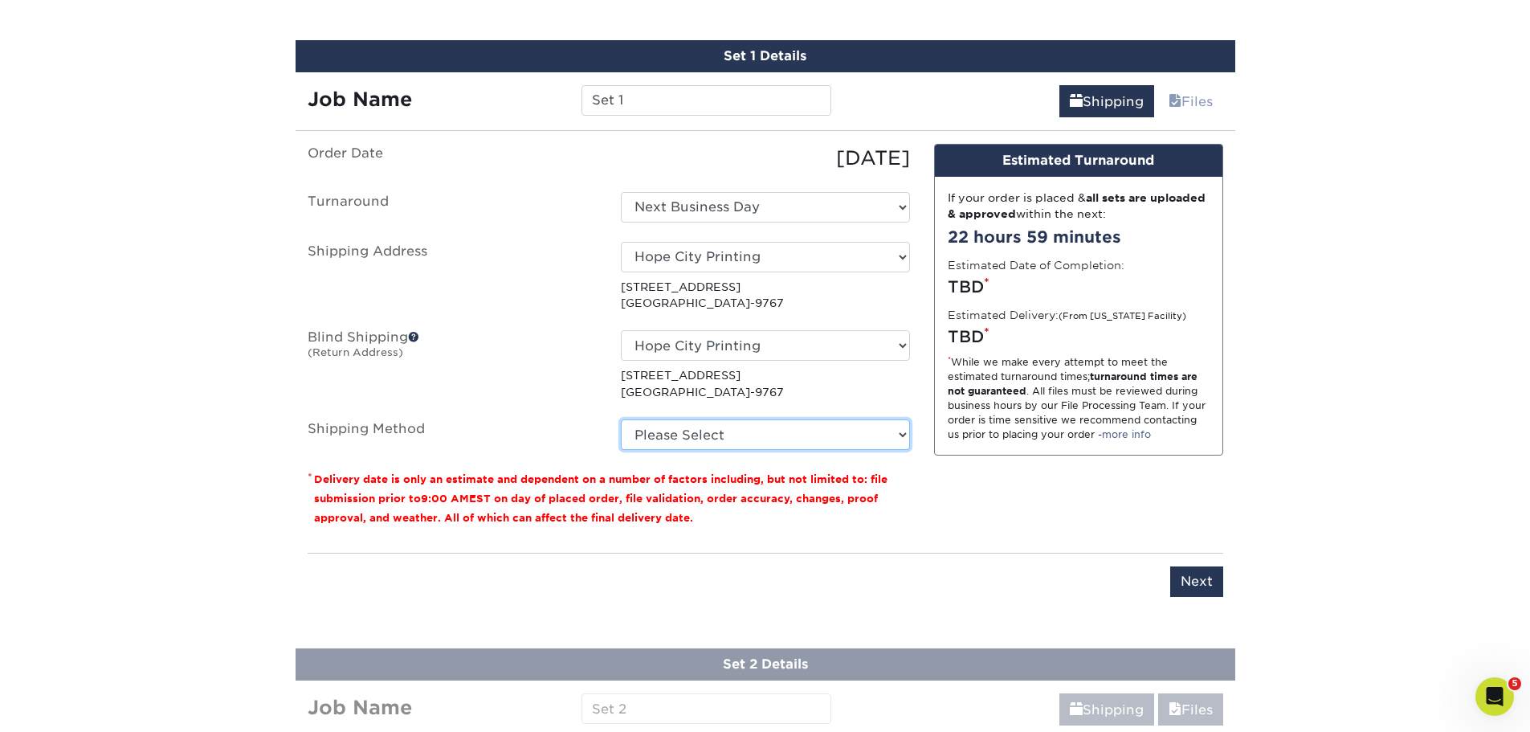
click at [765, 444] on select "Please Select G4M Flat Rate Shipping (+$11.20) Ground Shipping (+$20.34) 3 Day …" at bounding box center [765, 434] width 289 height 31
select select "G4MFLATRATE"
click at [621, 419] on select "Please Select G4M Flat Rate Shipping (+$11.20) Ground Shipping (+$20.34) 3 Day …" at bounding box center [765, 434] width 289 height 31
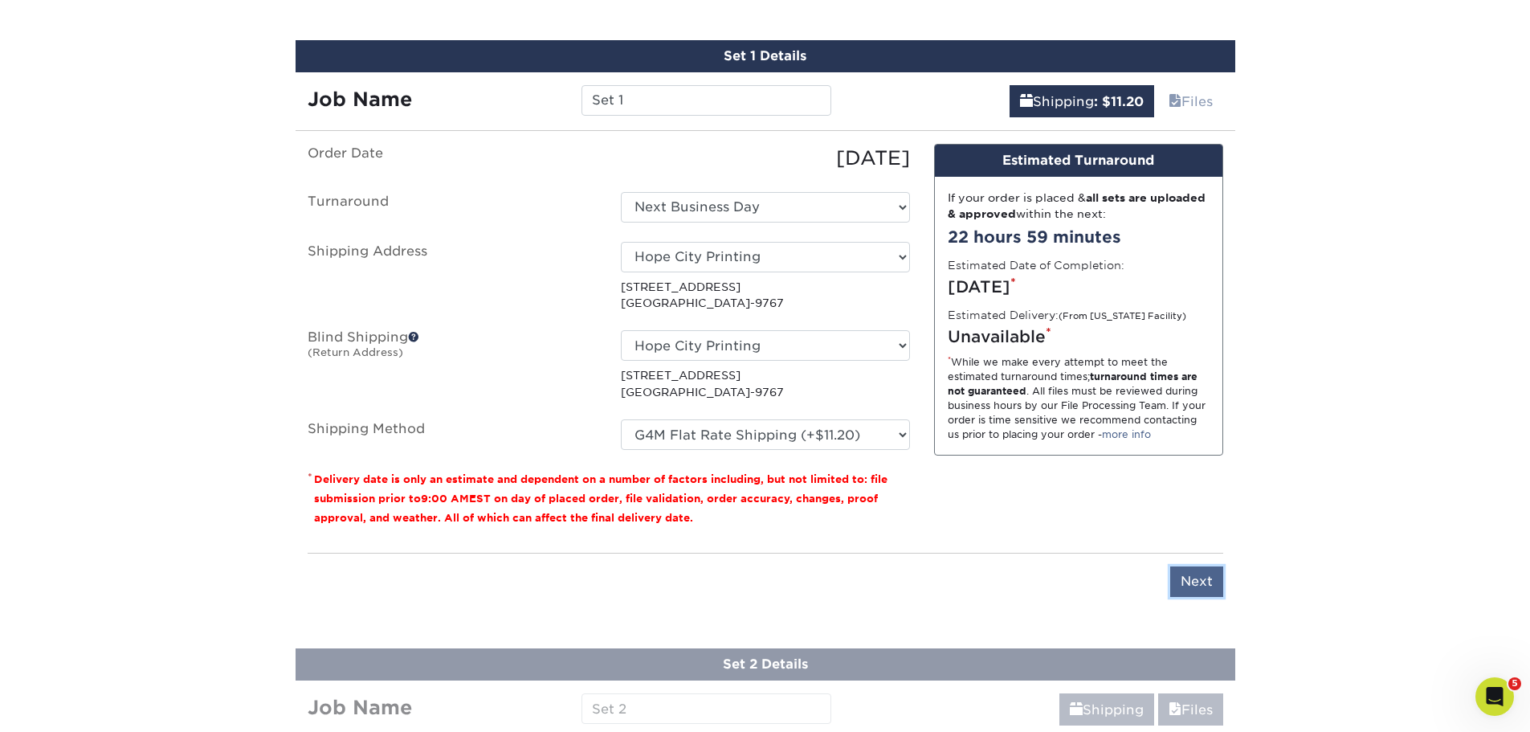
click at [1205, 576] on input "Next" at bounding box center [1196, 581] width 53 height 31
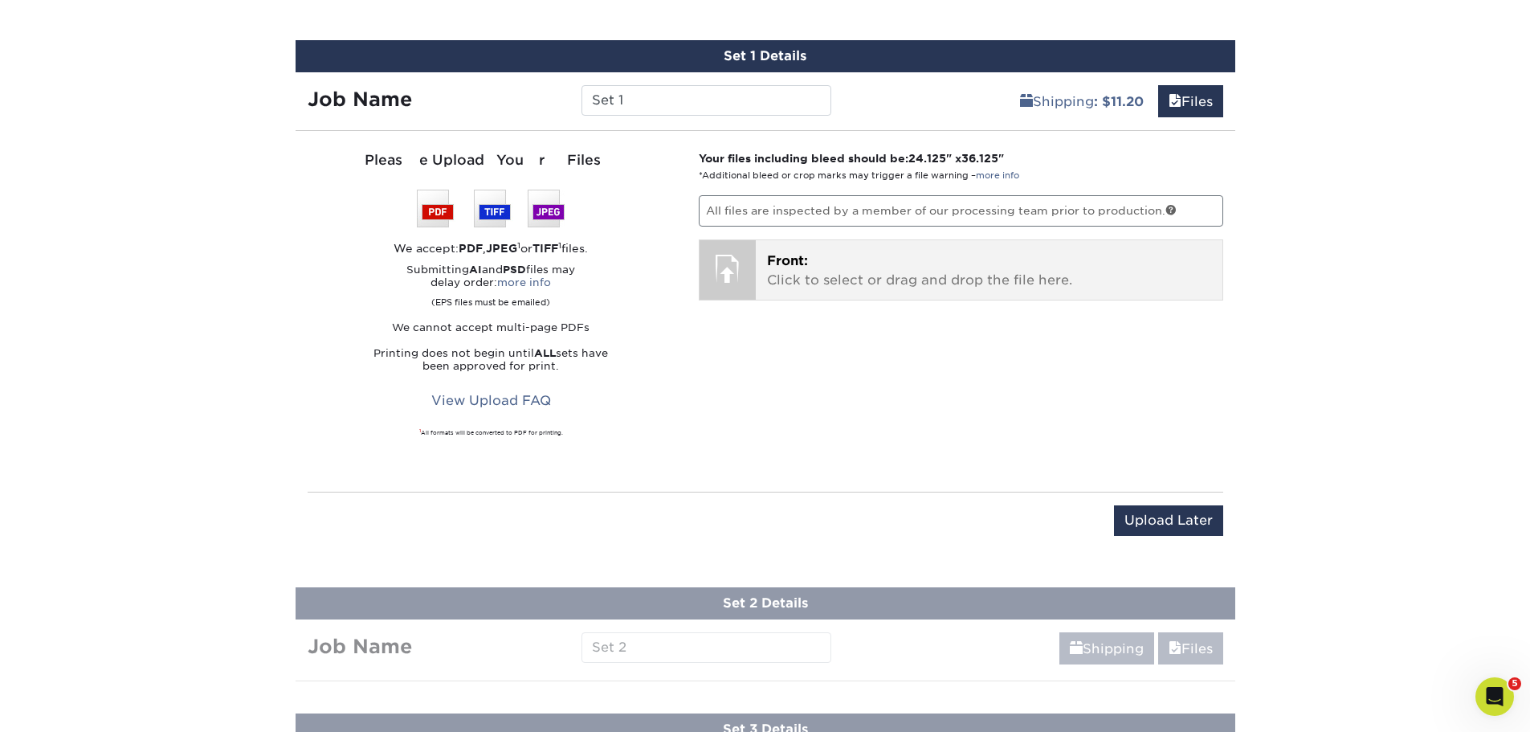
click at [808, 279] on p "Front: Click to select or drag and drop the file here." at bounding box center [989, 270] width 444 height 39
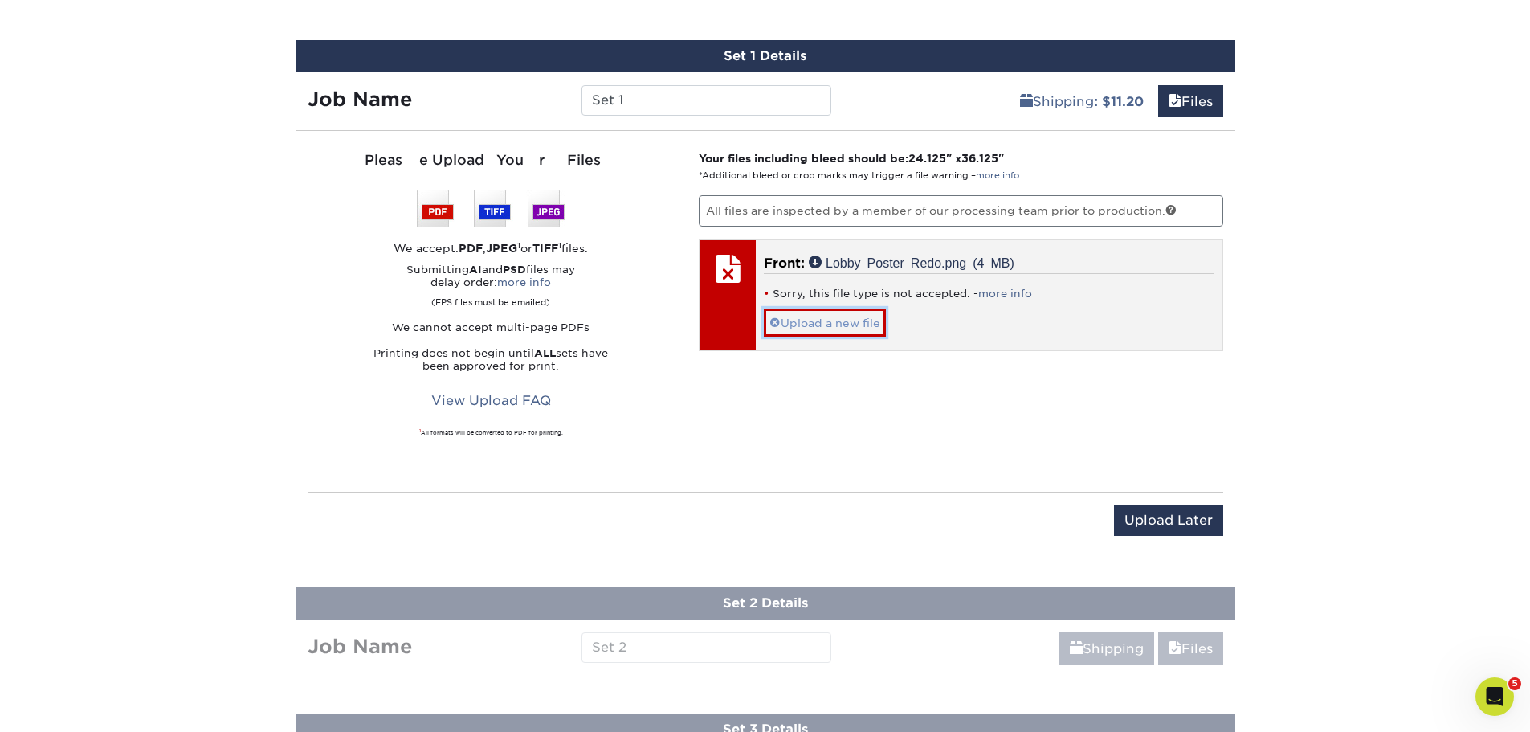
click at [817, 322] on link "Upload a new file" at bounding box center [825, 322] width 122 height 28
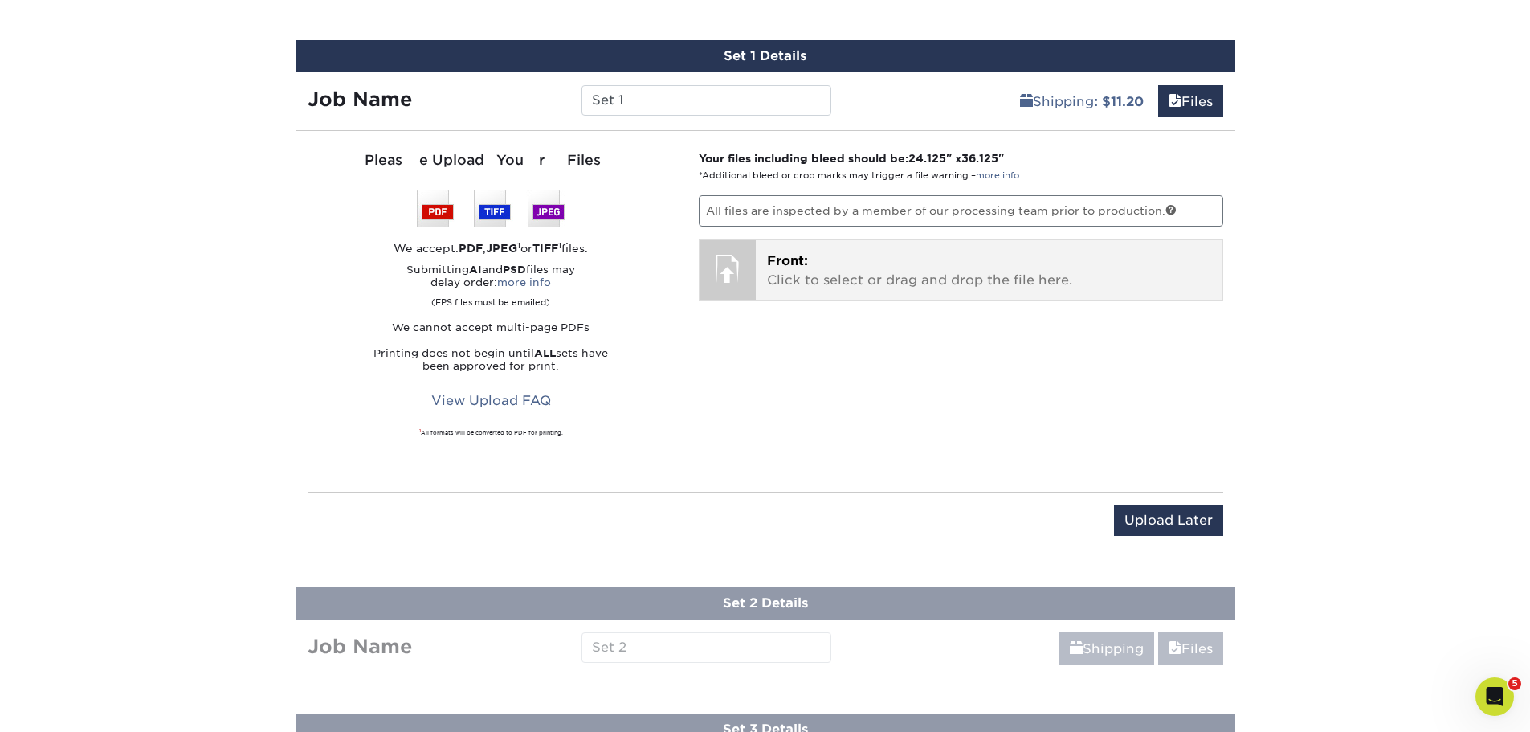
click at [736, 240] on div at bounding box center [727, 268] width 56 height 56
click at [805, 270] on p "Front: Click to select or drag and drop the file here." at bounding box center [989, 270] width 444 height 39
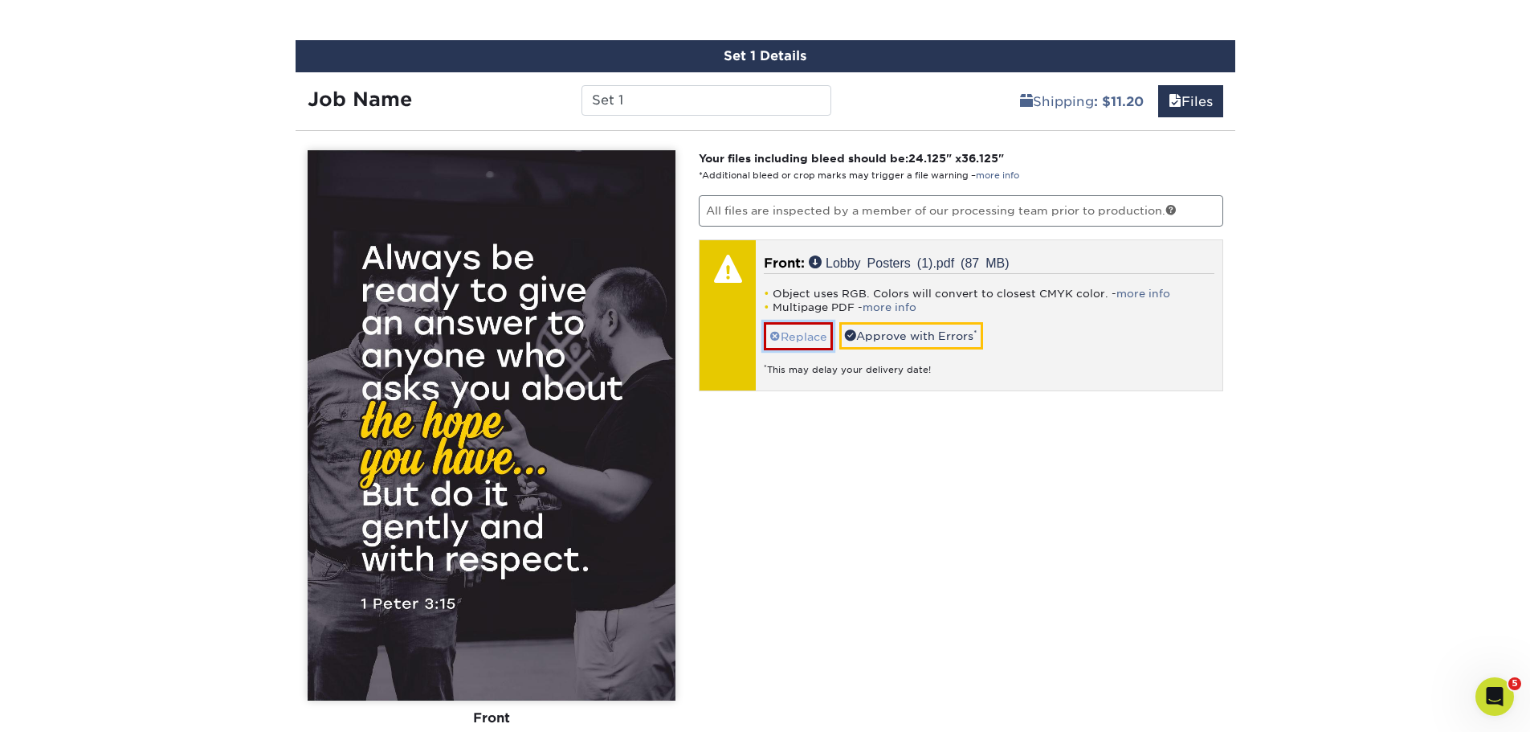
click at [793, 340] on link "Replace" at bounding box center [798, 336] width 69 height 28
